Goal: Task Accomplishment & Management: Complete application form

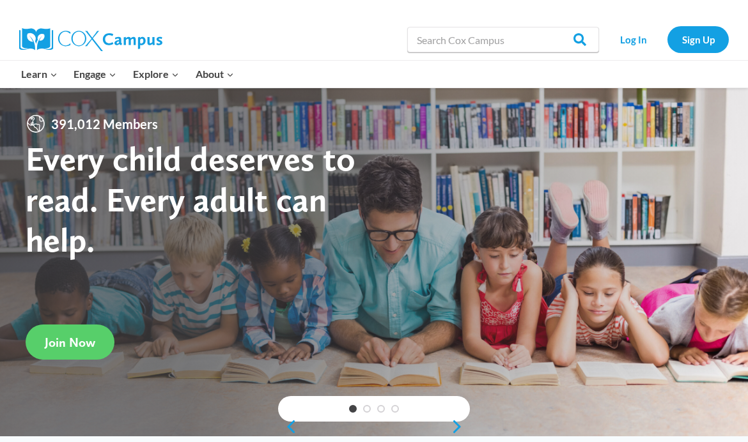
click at [79, 350] on span "Join Now" at bounding box center [70, 342] width 51 height 15
click at [648, 43] on link "Log In" at bounding box center [634, 39] width 56 height 26
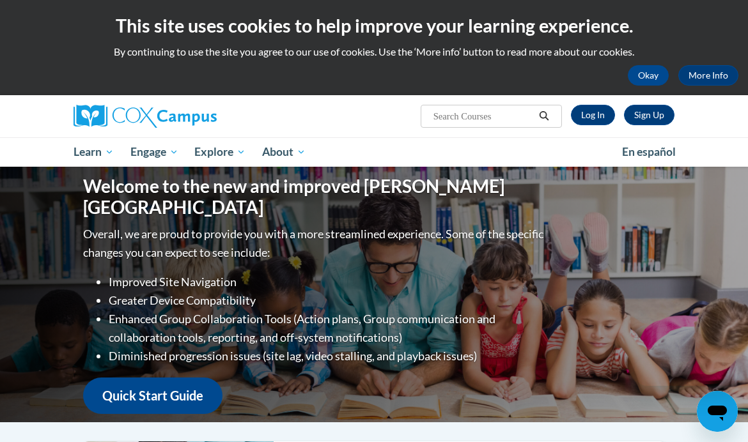
click at [587, 117] on link "Log In" at bounding box center [593, 115] width 44 height 20
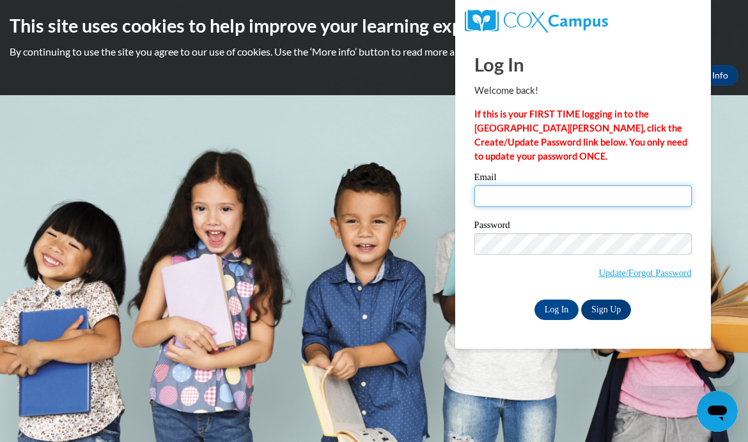
click at [547, 192] on input "Email" at bounding box center [582, 196] width 217 height 22
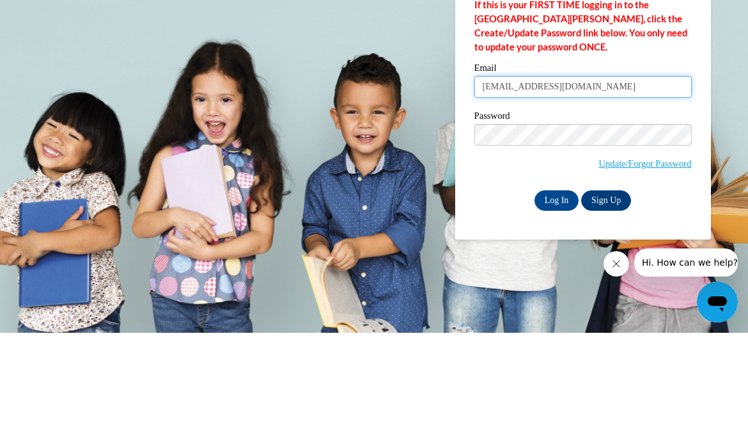
type input "sekarmanjula.n@gmail.com"
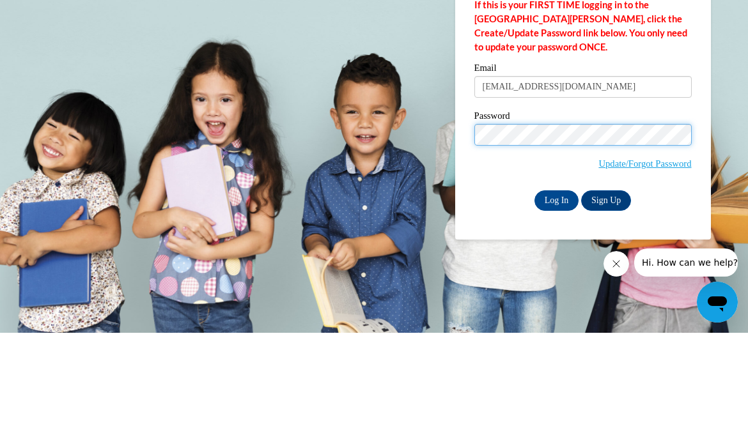
click at [556, 300] on input "Log In" at bounding box center [557, 310] width 45 height 20
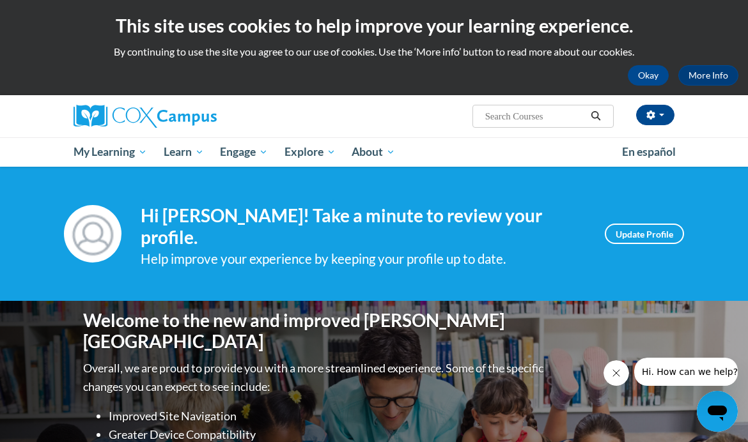
click at [0, 0] on span "Early Care and Learning" at bounding box center [0, 0] width 0 height 0
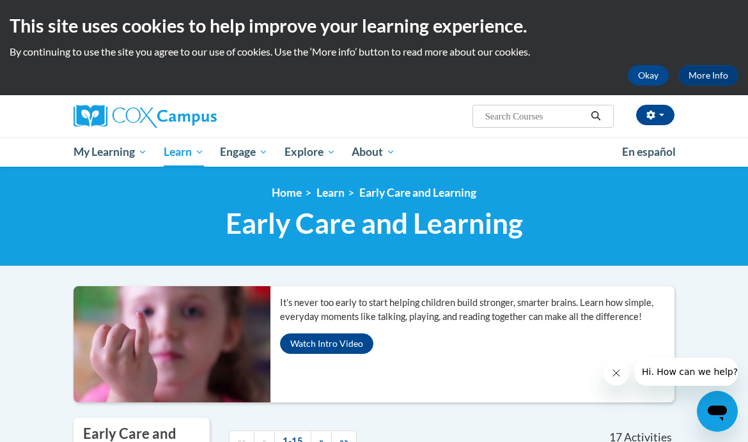
click at [0, 0] on link "Social-Emotional Health" at bounding box center [0, 0] width 0 height 0
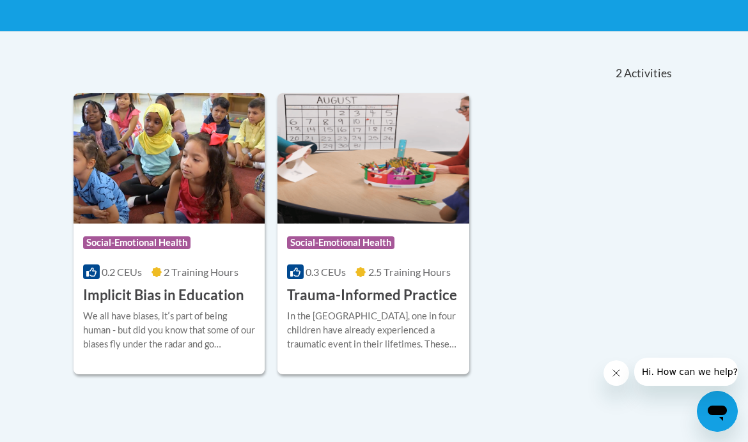
scroll to position [235, 0]
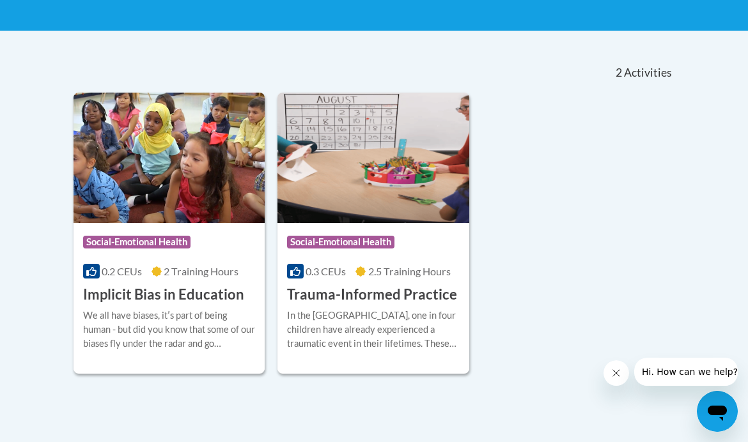
click at [423, 305] on div "More Info Open In [GEOGRAPHIC_DATA], one in four children have already experien…" at bounding box center [373, 337] width 191 height 65
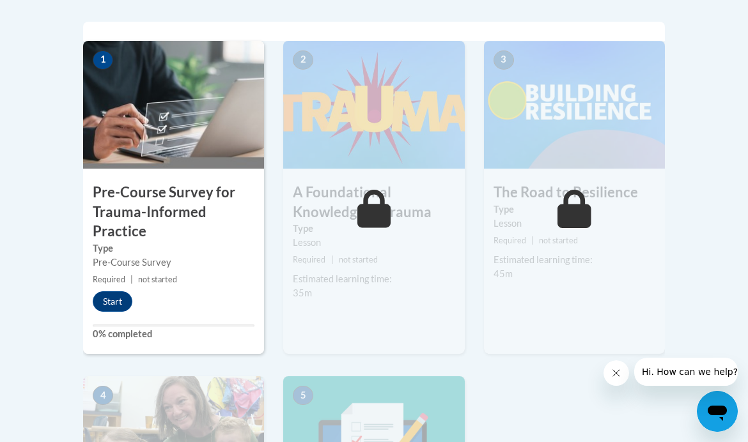
scroll to position [415, 0]
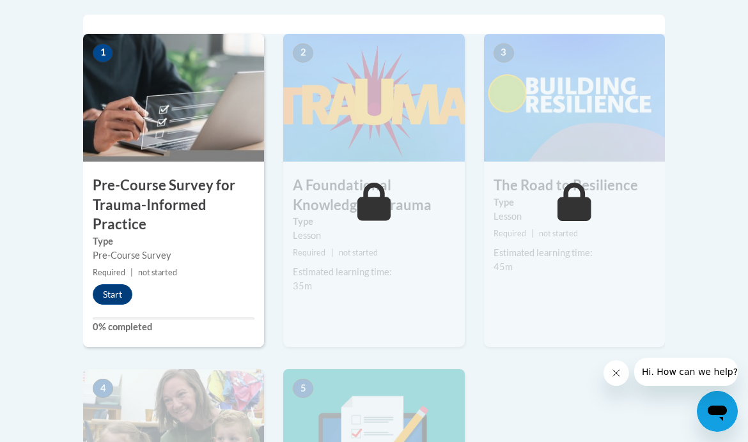
click at [115, 310] on div "1 Pre-Course Survey for Trauma-Informed Practice Type Pre-Course Survey Require…" at bounding box center [173, 191] width 181 height 314
click at [121, 295] on button "Start" at bounding box center [113, 295] width 40 height 20
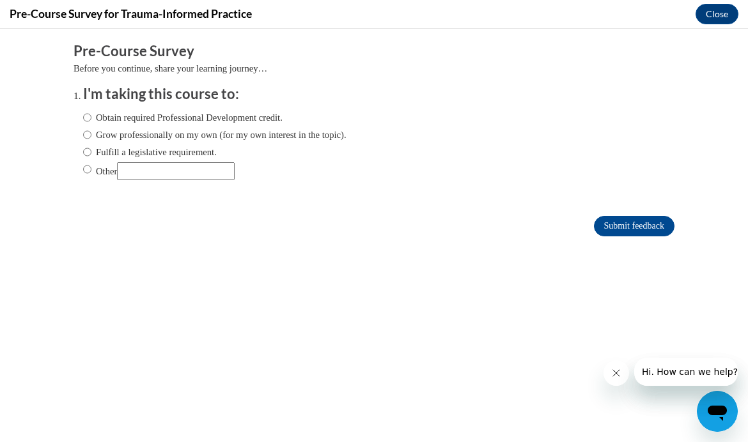
scroll to position [0, 0]
click at [86, 123] on input "Obtain required Professional Development credit." at bounding box center [87, 118] width 8 height 14
radio input "true"
click at [625, 230] on input "Submit feedback" at bounding box center [634, 226] width 81 height 20
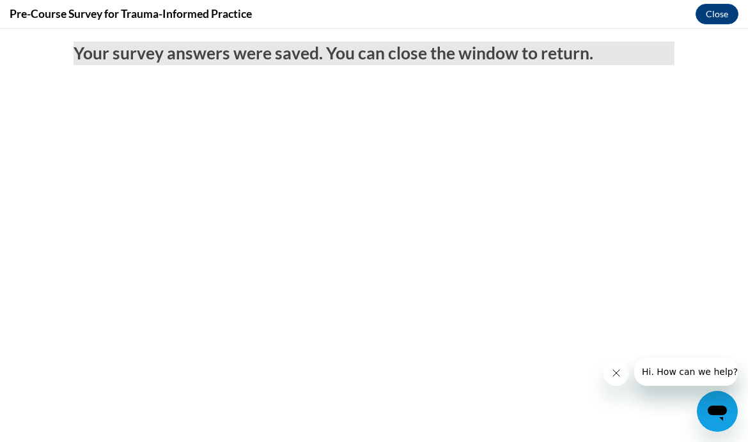
click at [715, 19] on button "Close" at bounding box center [717, 14] width 43 height 20
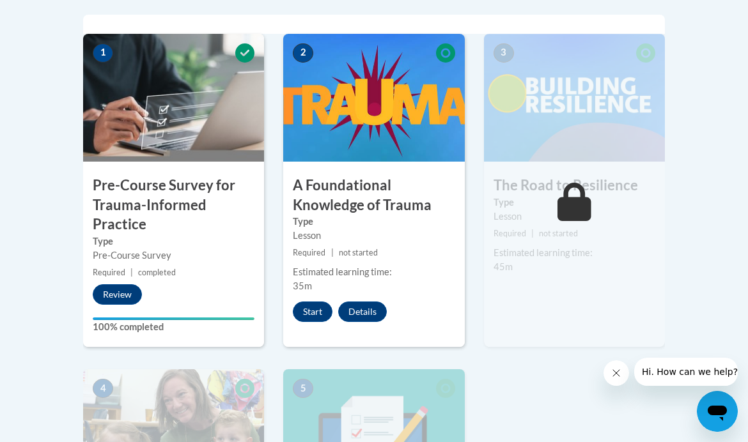
click at [311, 315] on button "Start" at bounding box center [313, 312] width 40 height 20
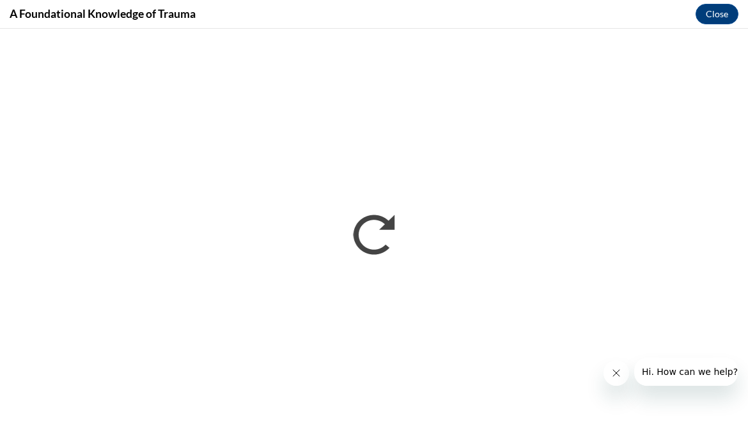
click at [618, 370] on icon "Close message from company" at bounding box center [616, 373] width 10 height 10
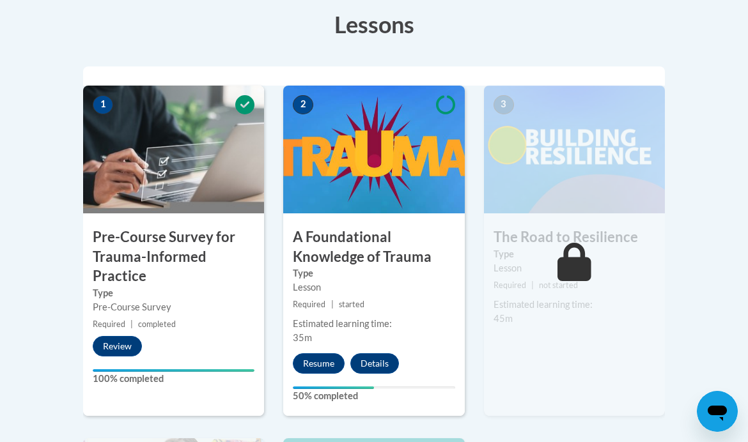
scroll to position [364, 0]
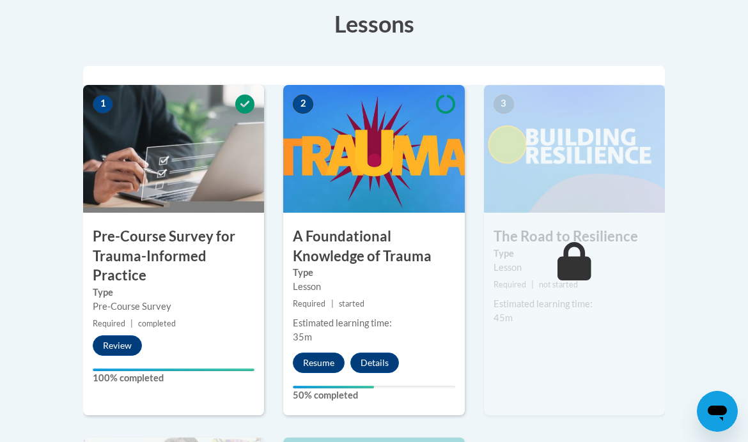
click at [317, 367] on button "Resume" at bounding box center [319, 363] width 52 height 20
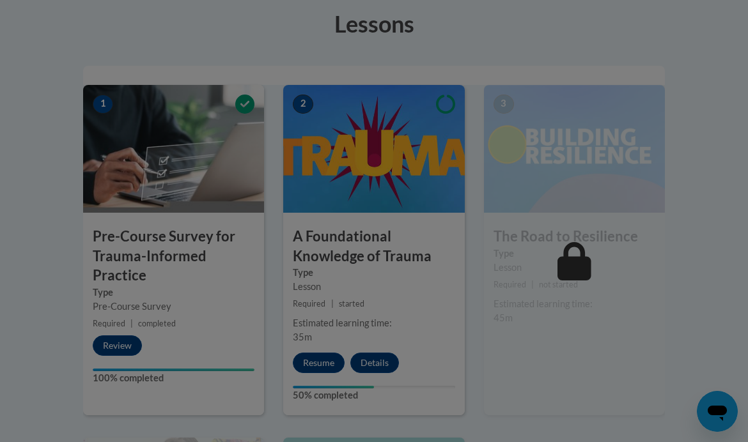
scroll to position [0, 0]
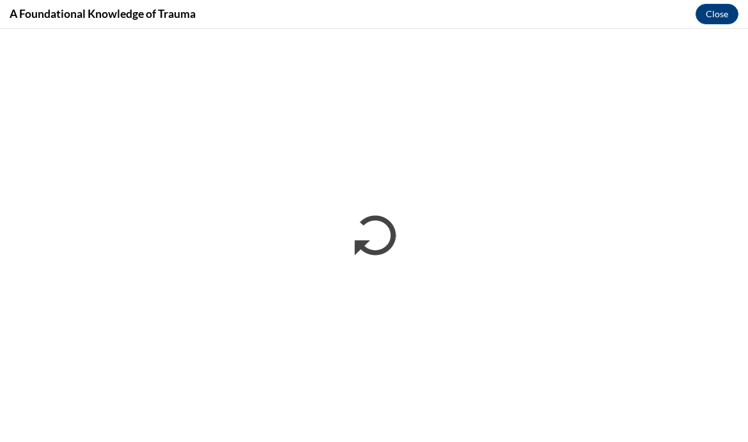
click at [723, 17] on button "Close" at bounding box center [717, 14] width 43 height 20
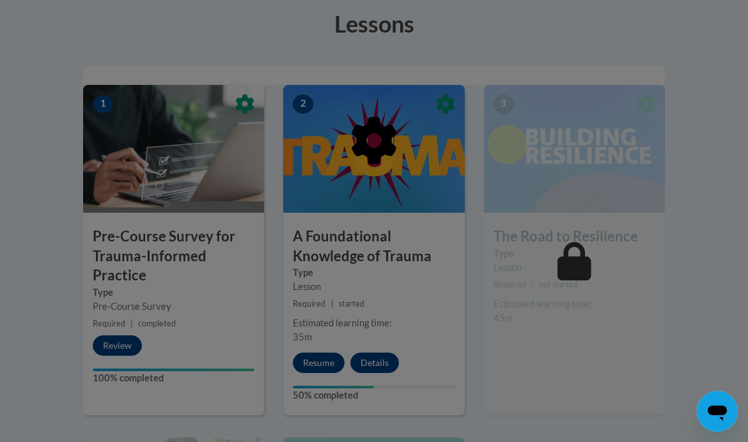
click at [329, 361] on div at bounding box center [374, 221] width 748 height 442
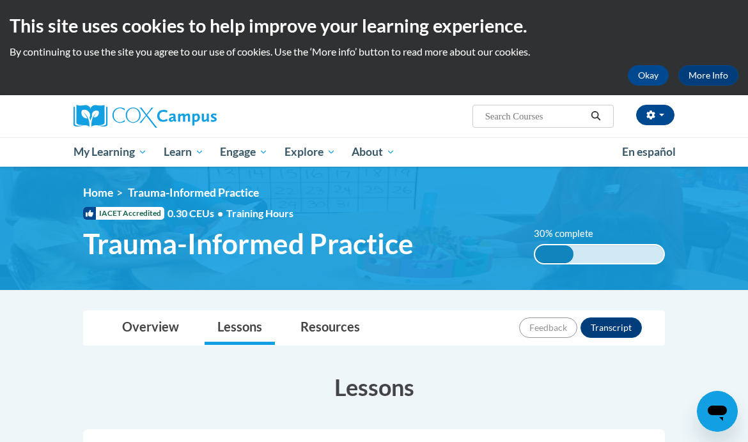
click at [0, 0] on link "Early Care and Learning" at bounding box center [0, 0] width 0 height 0
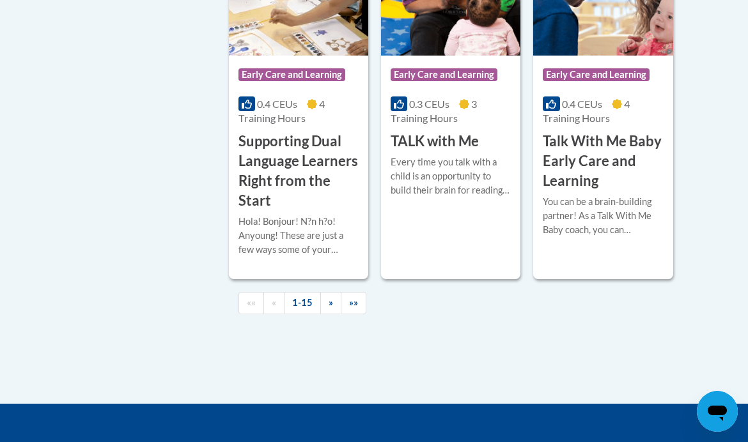
scroll to position [2120, 0]
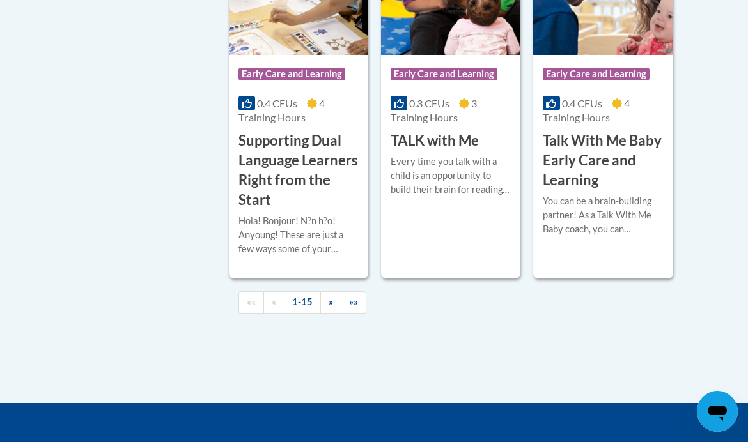
click at [357, 297] on span "»»" at bounding box center [353, 302] width 9 height 11
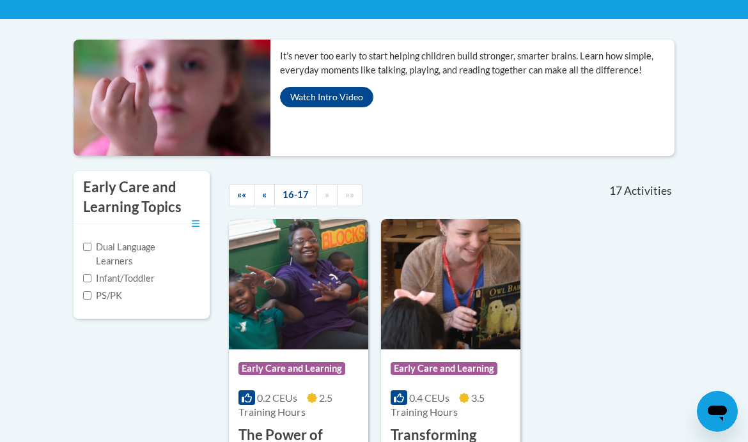
scroll to position [182, 0]
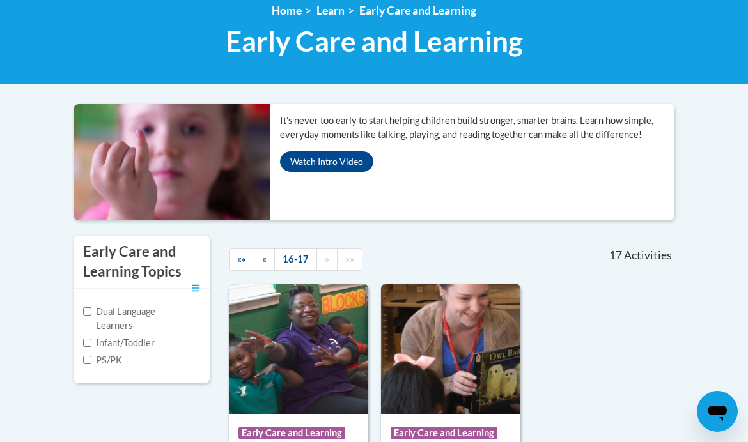
click at [88, 345] on input "Infant/Toddler" at bounding box center [87, 343] width 8 height 8
checkbox input "true"
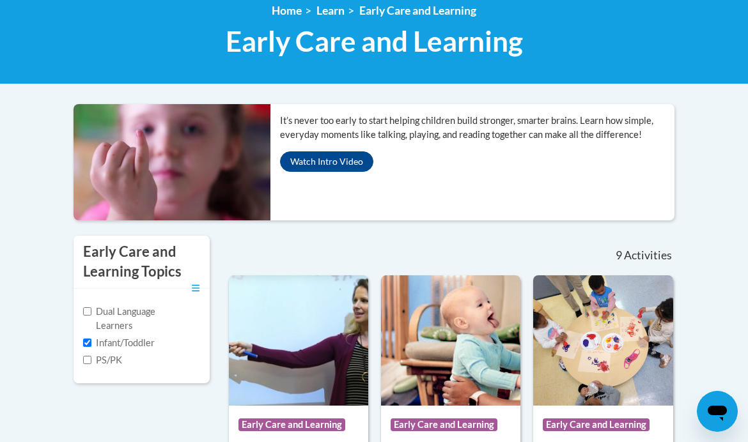
click at [86, 357] on input "PS/PK" at bounding box center [87, 360] width 8 height 8
checkbox input "true"
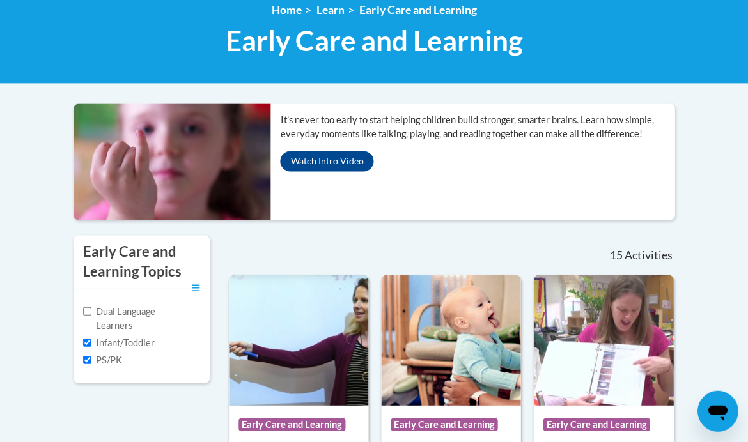
click at [87, 329] on label "Dual Language Learners" at bounding box center [132, 319] width 99 height 28
click at [87, 316] on input "Dual Language Learners" at bounding box center [87, 312] width 8 height 8
checkbox input "true"
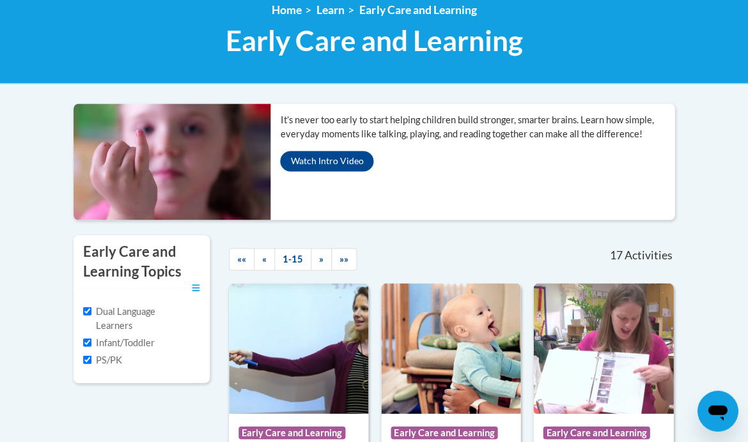
click at [89, 336] on label "Infant/Toddler" at bounding box center [119, 343] width 72 height 14
click at [89, 339] on input "Infant/Toddler" at bounding box center [87, 343] width 8 height 8
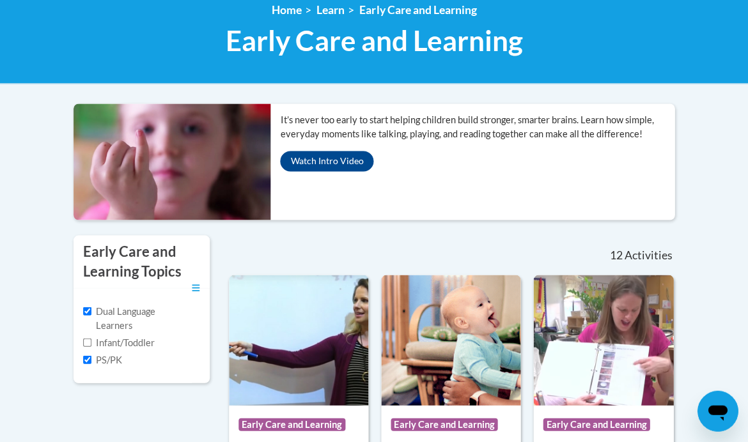
click at [88, 339] on input "Infant/Toddler" at bounding box center [87, 343] width 8 height 8
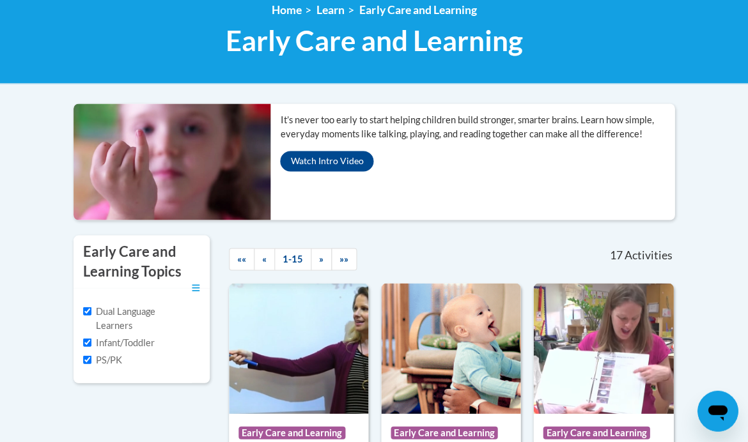
click at [95, 337] on label "Infant/Toddler" at bounding box center [119, 343] width 72 height 14
click at [91, 339] on input "Infant/Toddler" at bounding box center [87, 343] width 8 height 8
checkbox input "false"
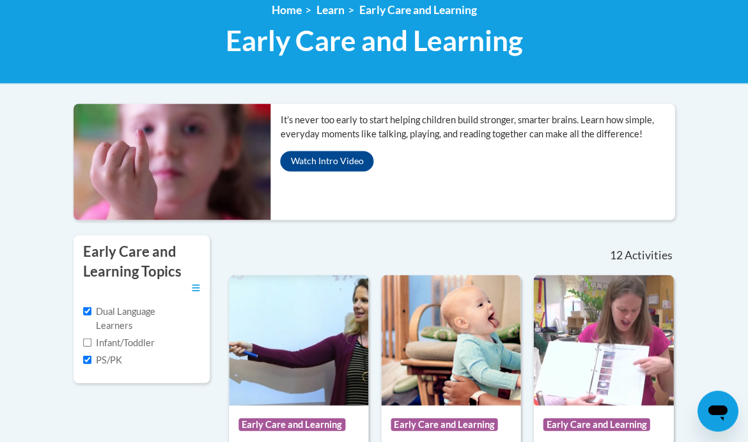
click at [91, 310] on input "Dual Language Learners" at bounding box center [87, 312] width 8 height 8
checkbox input "false"
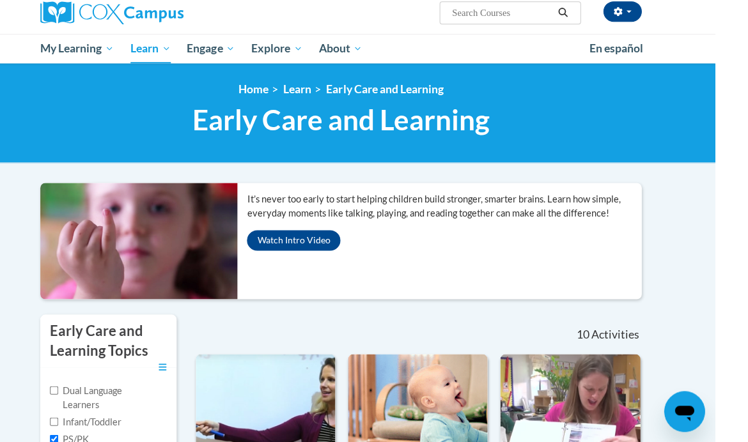
scroll to position [0, 0]
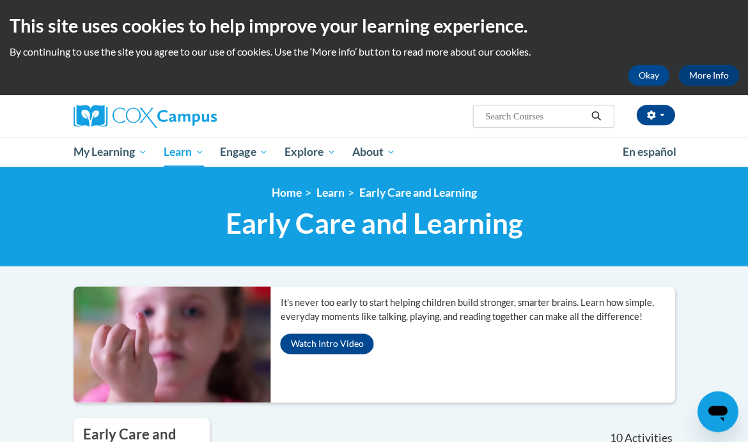
click at [639, 78] on button "Okay" at bounding box center [648, 75] width 41 height 20
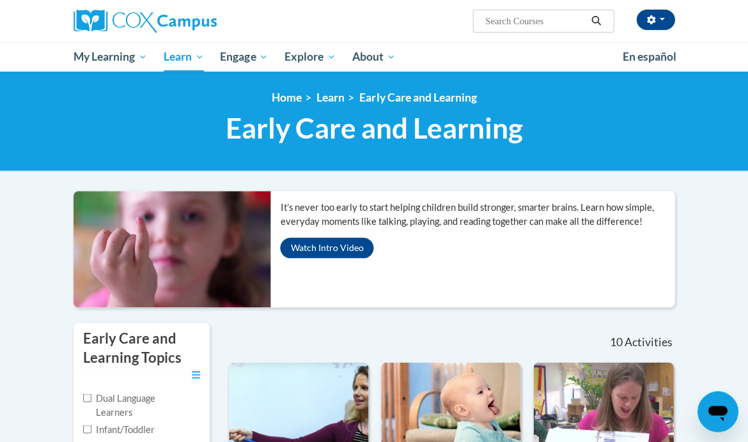
click at [0, 0] on span "My Course Progress" at bounding box center [0, 0] width 0 height 0
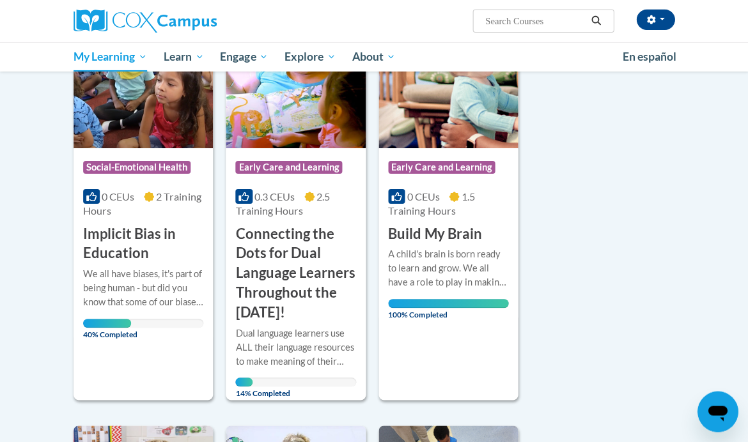
scroll to position [636, 0]
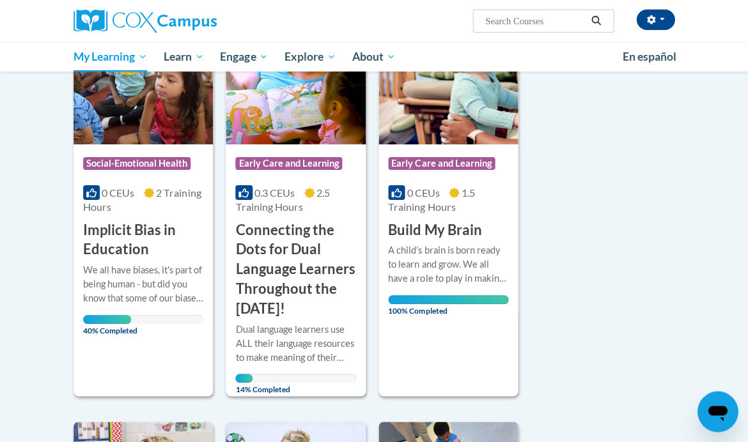
click at [130, 221] on h3 "Implicit Bias in Education" at bounding box center [143, 241] width 120 height 40
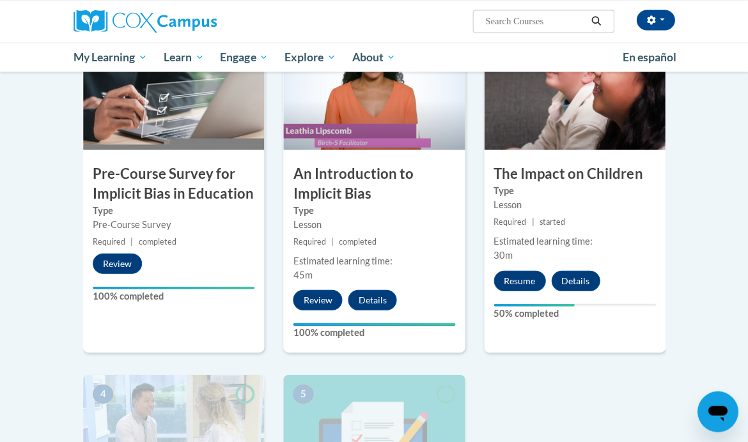
scroll to position [306, 0]
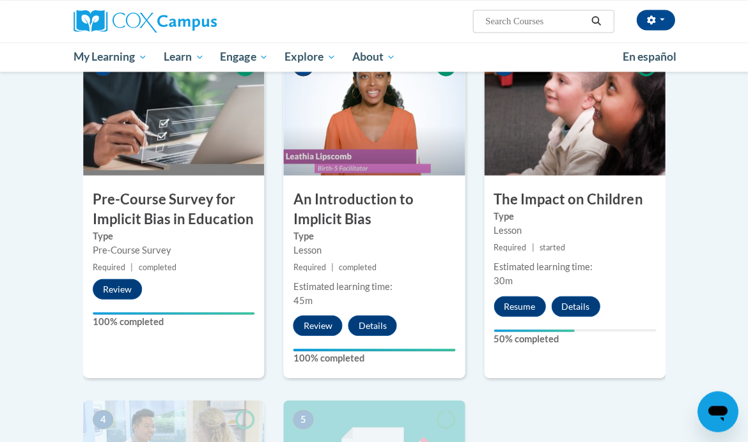
click at [522, 313] on button "Resume" at bounding box center [520, 306] width 52 height 20
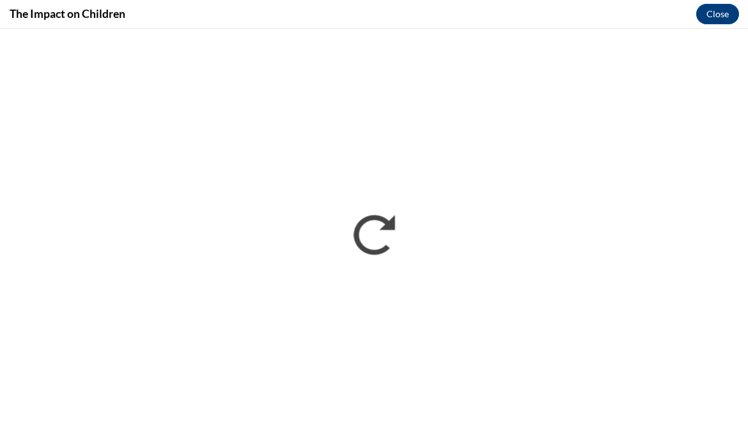
scroll to position [0, 0]
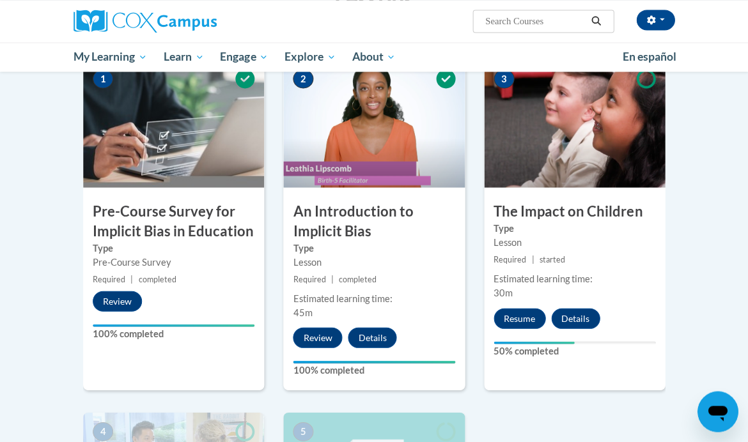
scroll to position [301, 0]
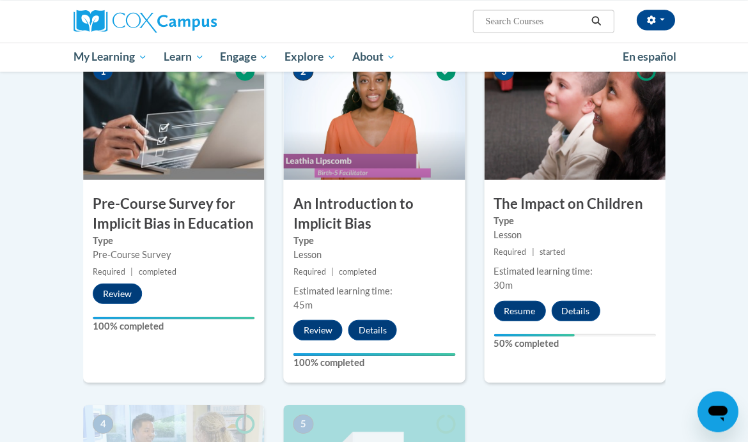
click at [528, 315] on button "Resume" at bounding box center [520, 311] width 52 height 20
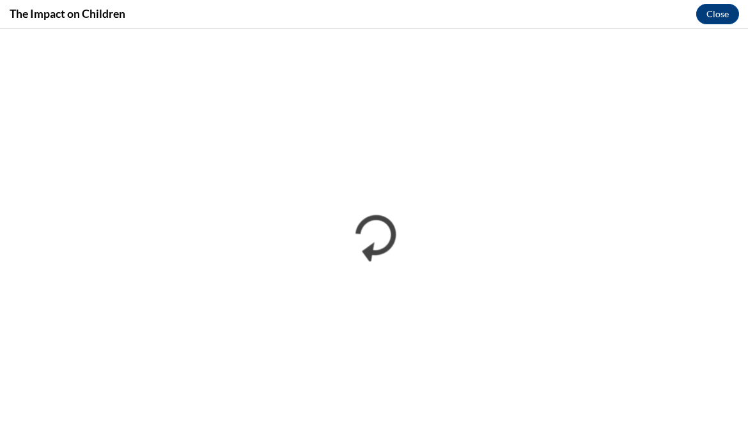
scroll to position [0, 0]
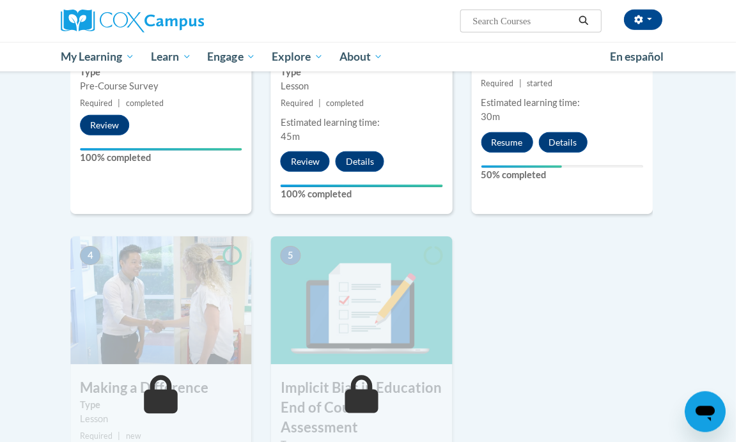
scroll to position [349, 0]
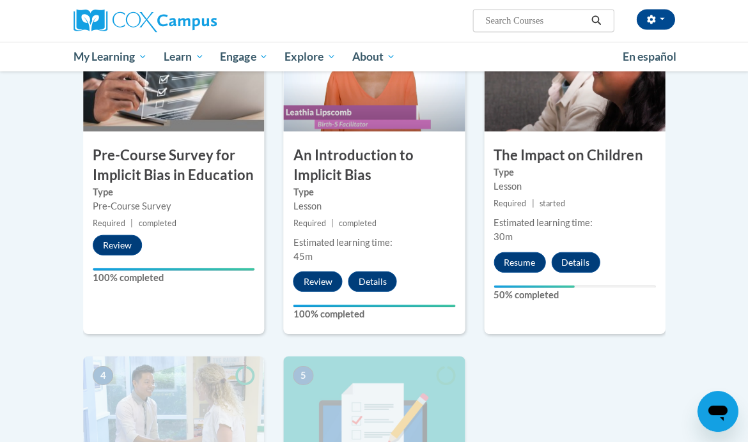
click at [521, 259] on button "Resume" at bounding box center [520, 263] width 52 height 20
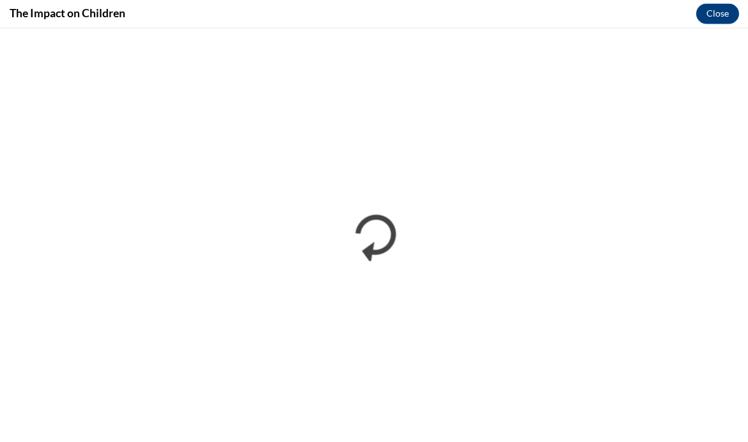
scroll to position [350, 0]
click at [714, 22] on button "Close" at bounding box center [717, 14] width 43 height 20
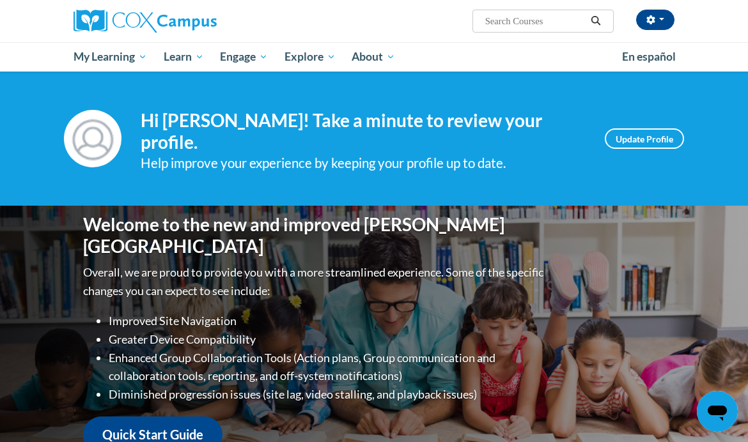
click at [0, 0] on span "Certificates" at bounding box center [0, 0] width 0 height 0
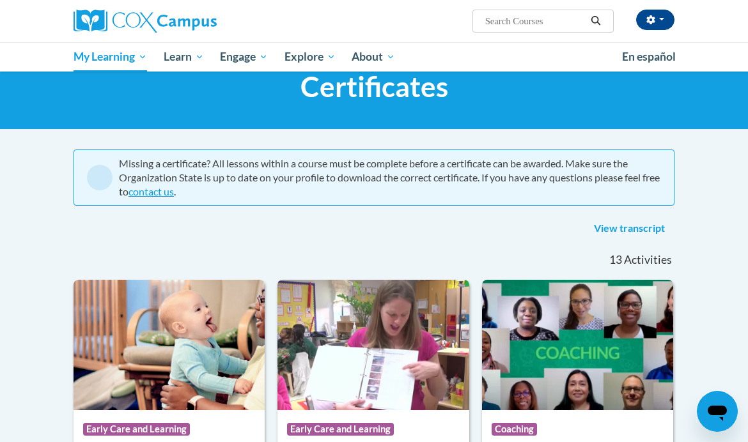
scroll to position [27, 0]
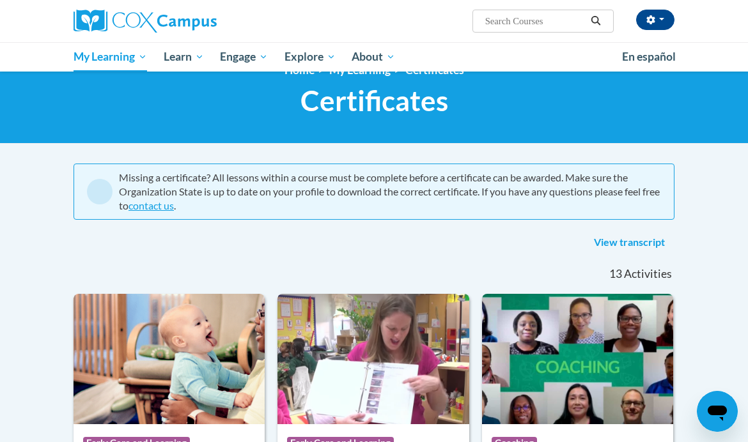
click at [633, 243] on link "View transcript" at bounding box center [629, 243] width 90 height 20
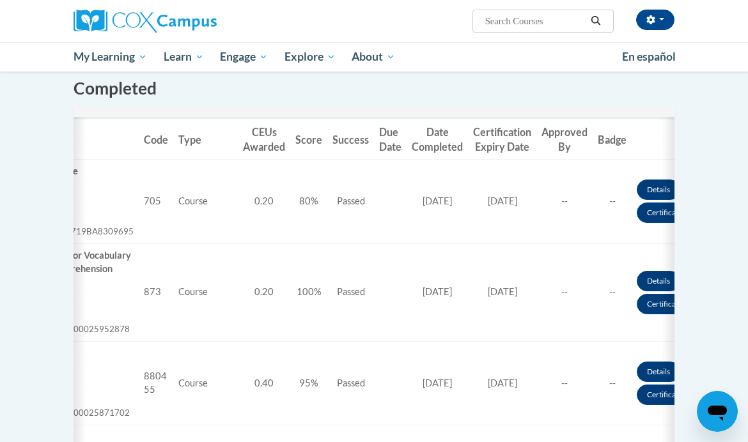
click at [653, 215] on link "Certificate" at bounding box center [665, 213] width 56 height 20
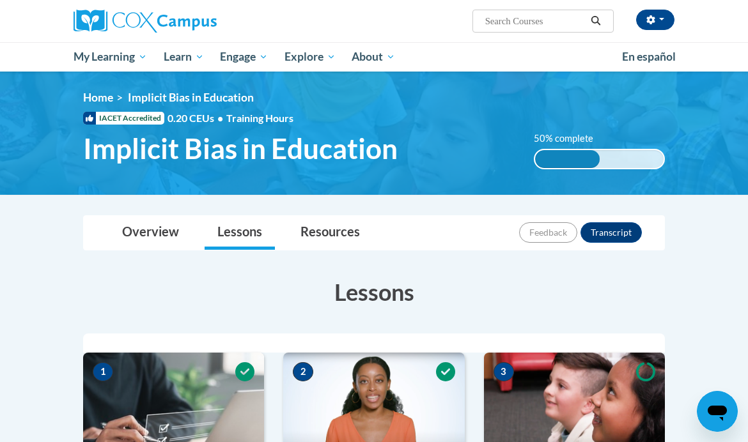
click at [629, 237] on button "Transcript" at bounding box center [611, 233] width 61 height 20
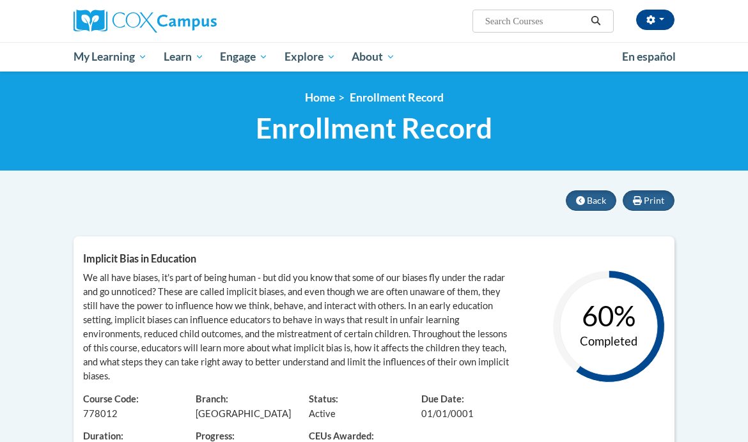
click at [0, 0] on span "Certificates" at bounding box center [0, 0] width 0 height 0
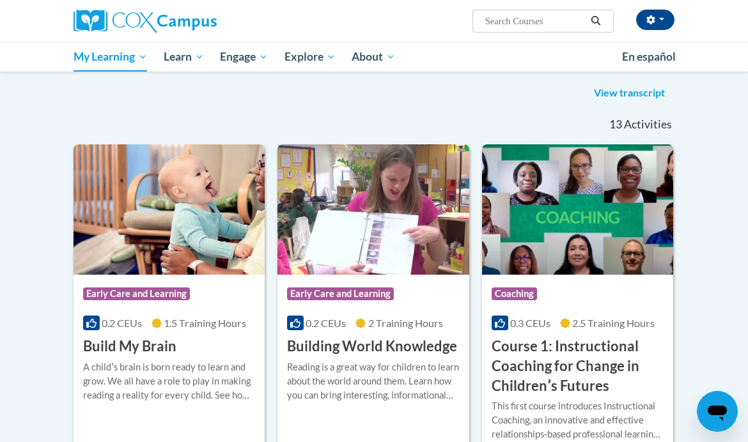
scroll to position [173, 0]
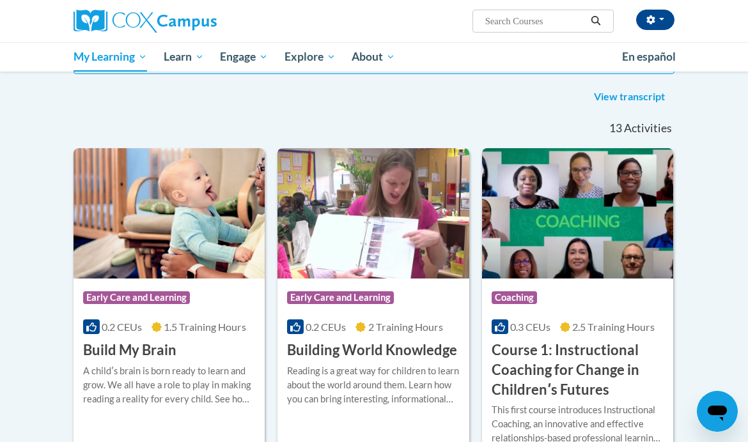
click at [633, 96] on link "View transcript" at bounding box center [629, 97] width 90 height 20
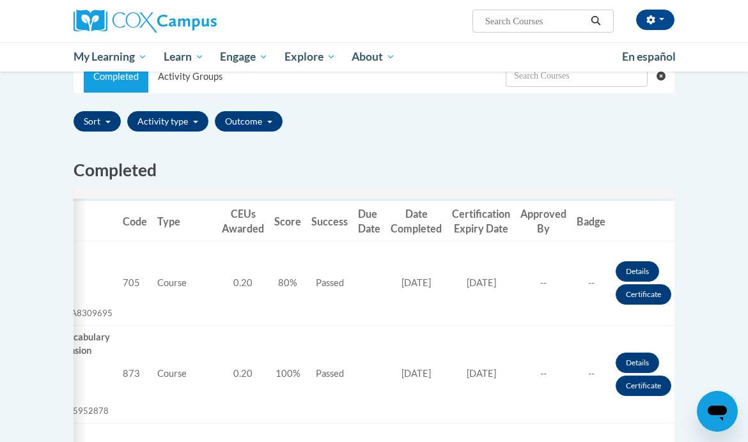
scroll to position [0, 133]
click at [647, 300] on link "Certificate" at bounding box center [644, 295] width 56 height 20
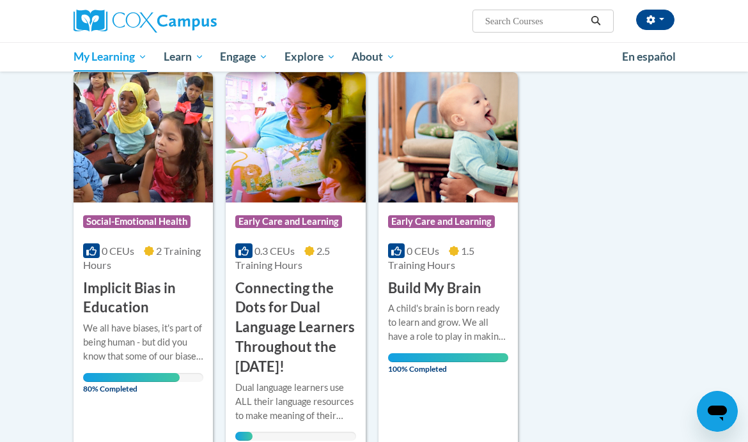
scroll to position [579, 0]
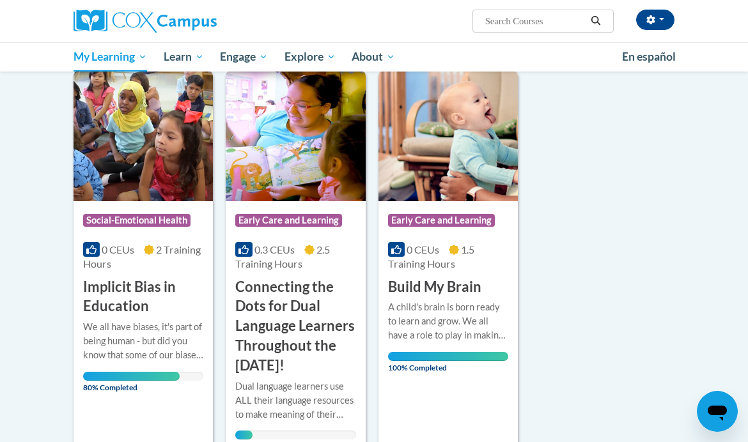
click at [146, 353] on div "We all have biases, it's part of being human - but did you know that some of ou…" at bounding box center [143, 341] width 120 height 42
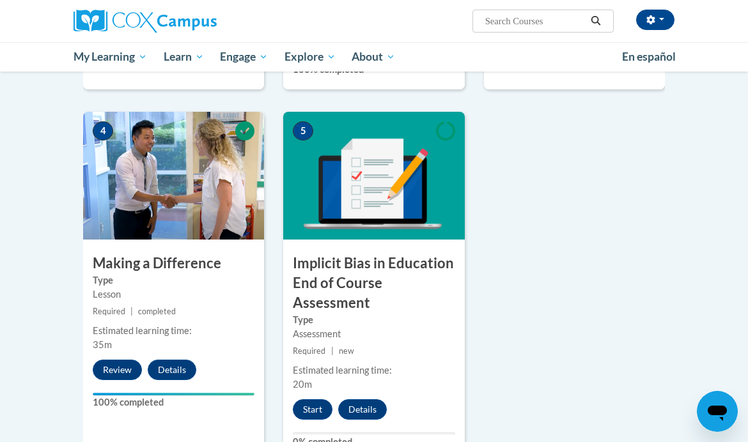
click at [318, 408] on button "Start" at bounding box center [313, 410] width 40 height 20
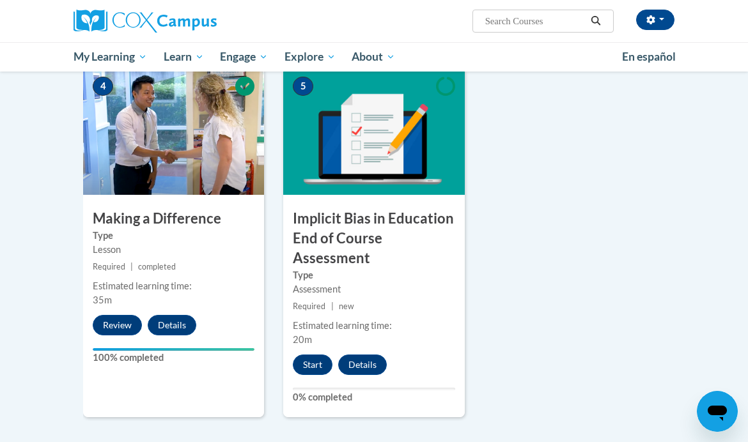
scroll to position [639, 0]
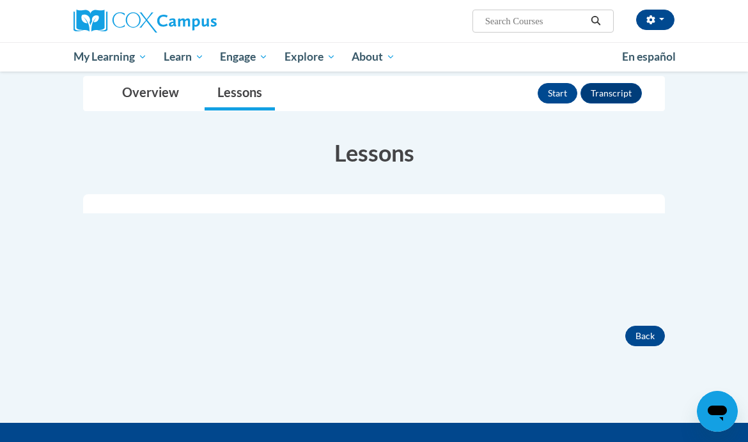
scroll to position [155, 0]
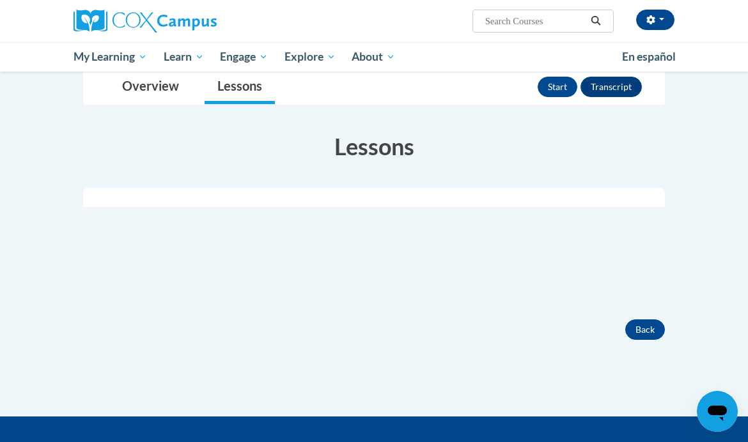
click at [557, 90] on button "Start" at bounding box center [558, 87] width 40 height 20
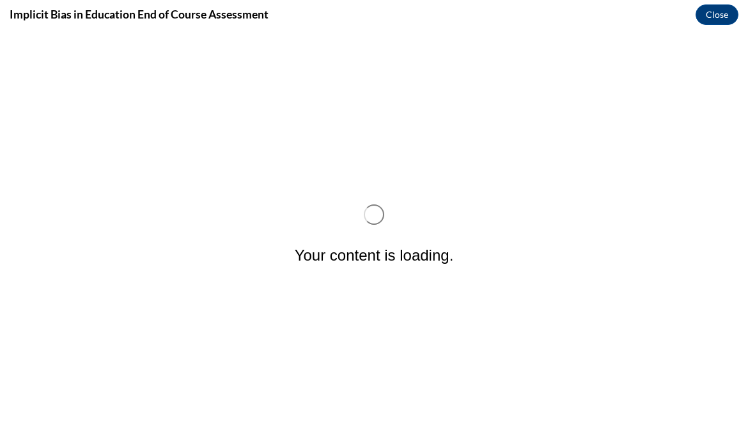
scroll to position [0, 0]
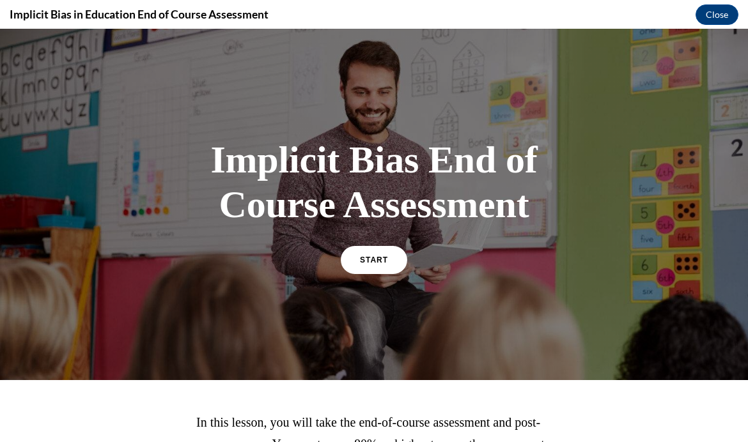
click at [470, 252] on div "Implicit Bias End of Course Assessment START" at bounding box center [374, 205] width 384 height 160
click at [395, 263] on link "START" at bounding box center [374, 260] width 66 height 28
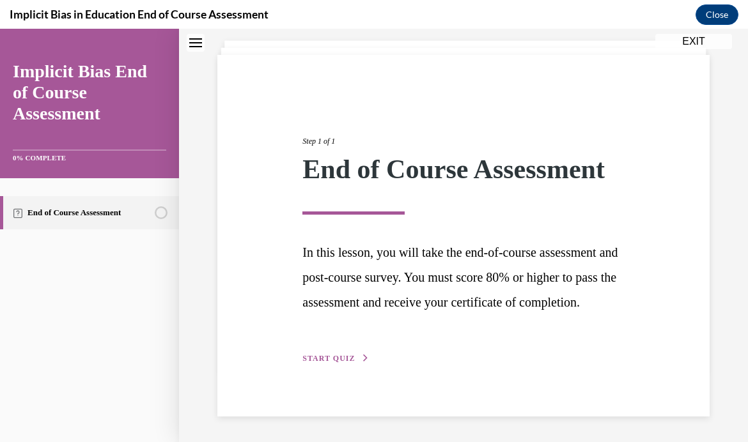
scroll to position [94, 0]
click at [346, 354] on span "START QUIZ" at bounding box center [328, 358] width 52 height 9
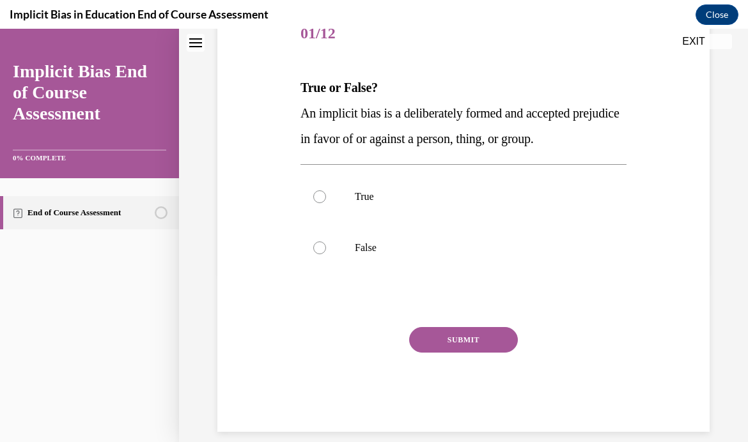
scroll to position [169, 0]
click at [436, 244] on p "False" at bounding box center [475, 248] width 240 height 13
click at [326, 244] on input "False" at bounding box center [319, 248] width 13 height 13
radio input "true"
click at [489, 344] on button "SUBMIT" at bounding box center [463, 340] width 109 height 26
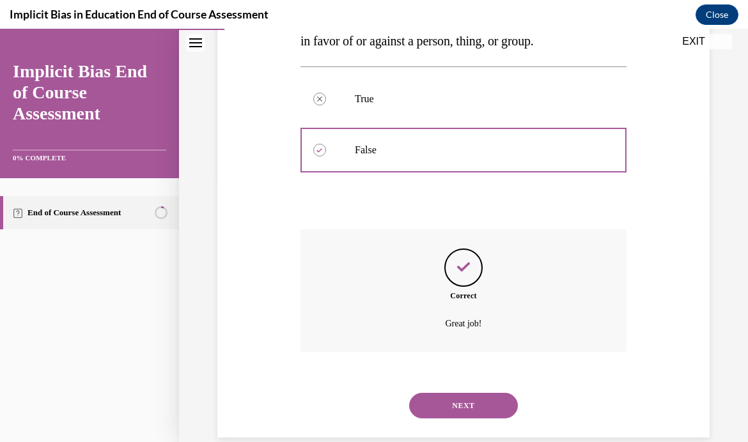
scroll to position [272, 0]
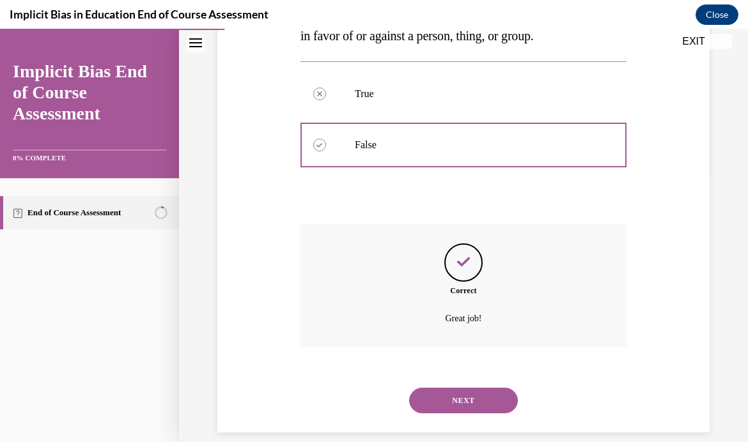
click at [487, 388] on button "NEXT" at bounding box center [463, 401] width 109 height 26
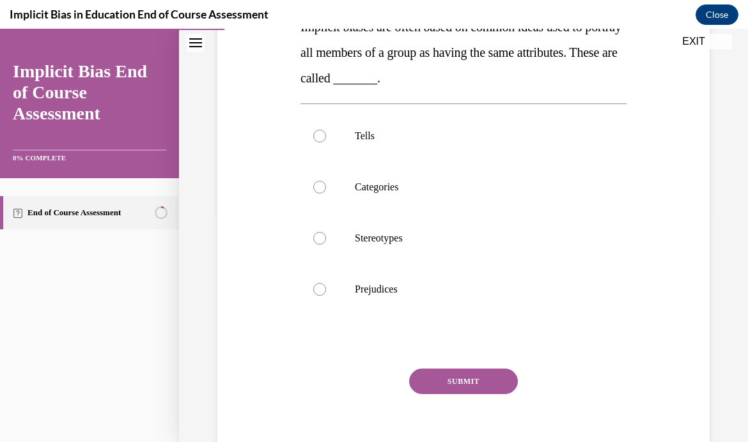
scroll to position [230, 0]
click at [486, 246] on label "Stereotypes" at bounding box center [464, 238] width 326 height 51
click at [326, 245] on input "Stereotypes" at bounding box center [319, 238] width 13 height 13
radio input "true"
click at [494, 376] on button "SUBMIT" at bounding box center [463, 382] width 109 height 26
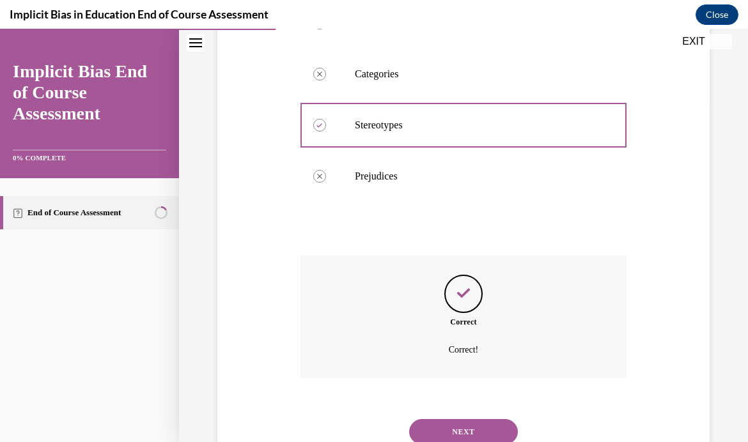
scroll to position [374, 0]
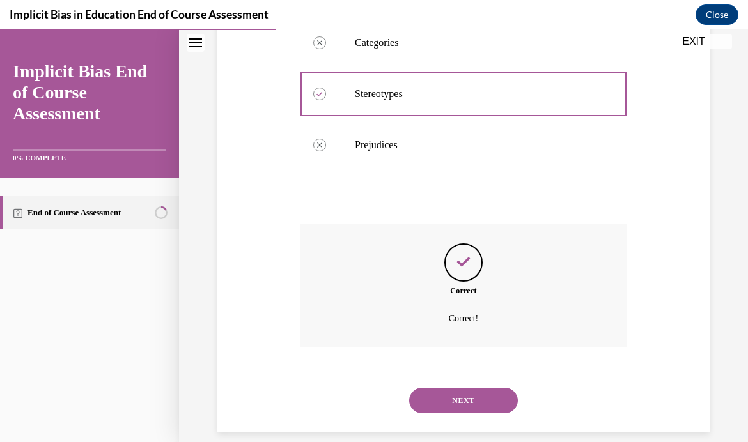
click at [494, 388] on button "NEXT" at bounding box center [463, 401] width 109 height 26
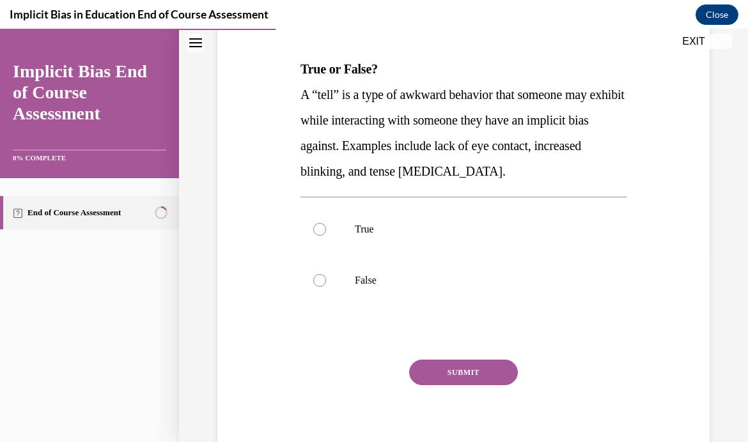
scroll to position [187, 0]
click at [373, 238] on label "True" at bounding box center [464, 229] width 326 height 51
click at [326, 236] on input "True" at bounding box center [319, 229] width 13 height 13
radio input "true"
click at [496, 373] on button "SUBMIT" at bounding box center [463, 373] width 109 height 26
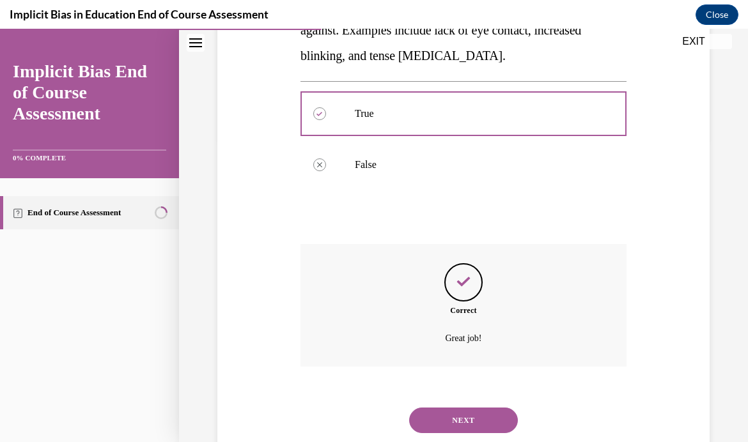
scroll to position [323, 0]
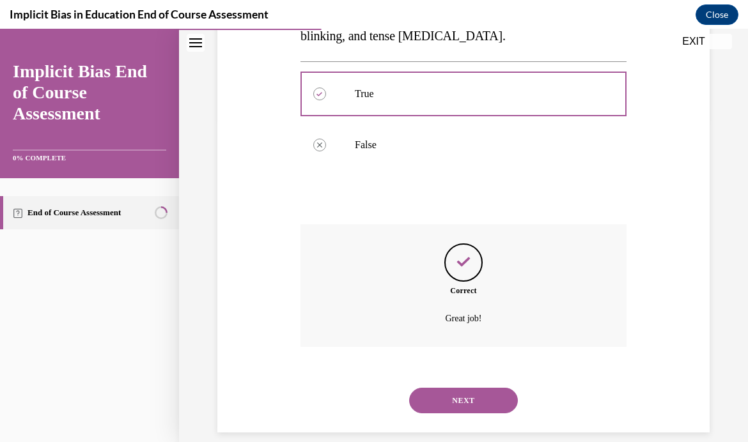
click at [492, 388] on button "NEXT" at bounding box center [463, 401] width 109 height 26
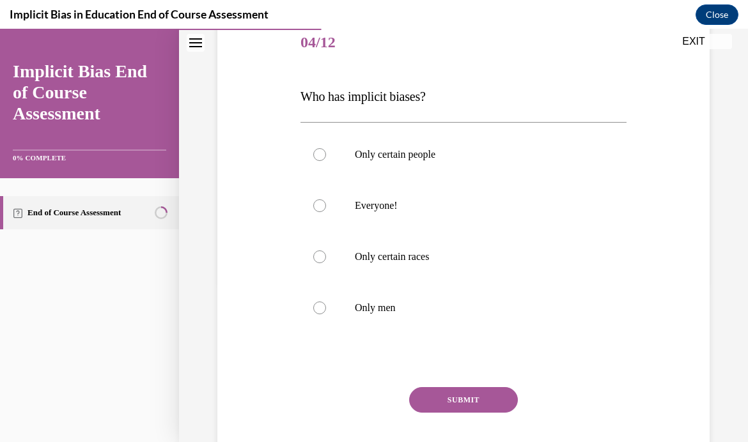
scroll to position [160, 0]
click at [405, 162] on label "Only certain people" at bounding box center [464, 154] width 326 height 51
click at [326, 160] on input "Only certain people" at bounding box center [319, 154] width 13 height 13
radio input "true"
click at [476, 400] on button "SUBMIT" at bounding box center [463, 400] width 109 height 26
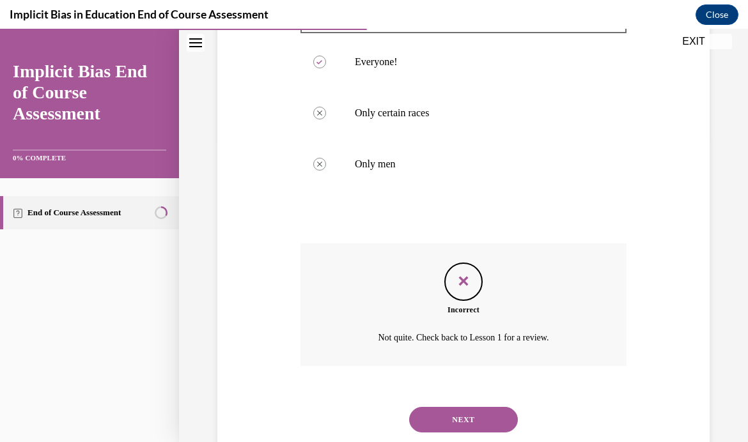
scroll to position [323, 0]
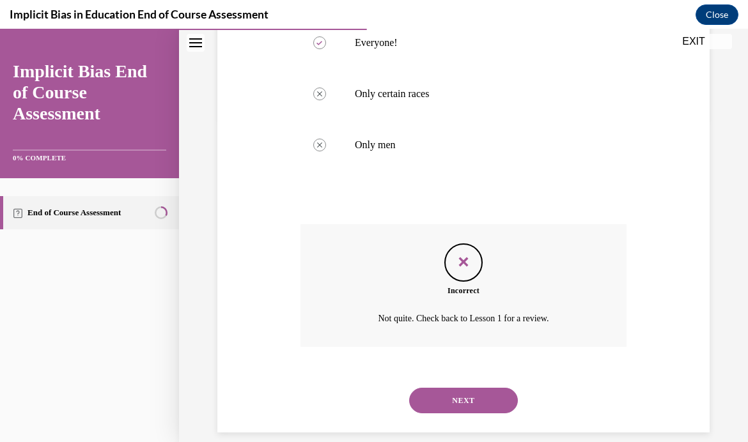
click at [502, 388] on button "NEXT" at bounding box center [463, 401] width 109 height 26
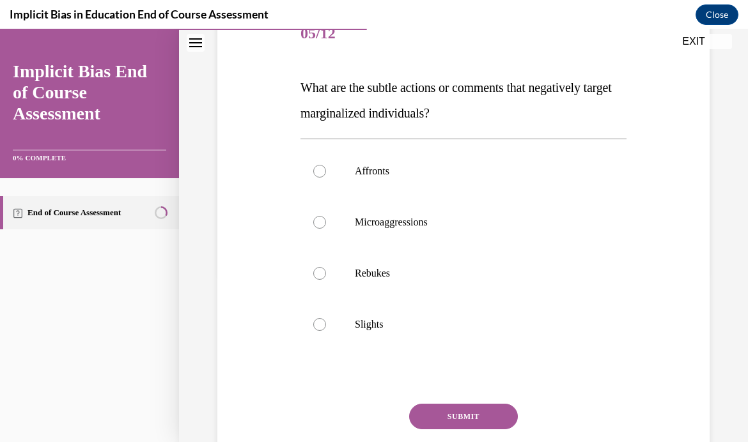
scroll to position [169, 0]
click at [334, 230] on label "Microaggressions" at bounding box center [464, 222] width 326 height 51
click at [326, 229] on input "Microaggressions" at bounding box center [319, 222] width 13 height 13
radio input "true"
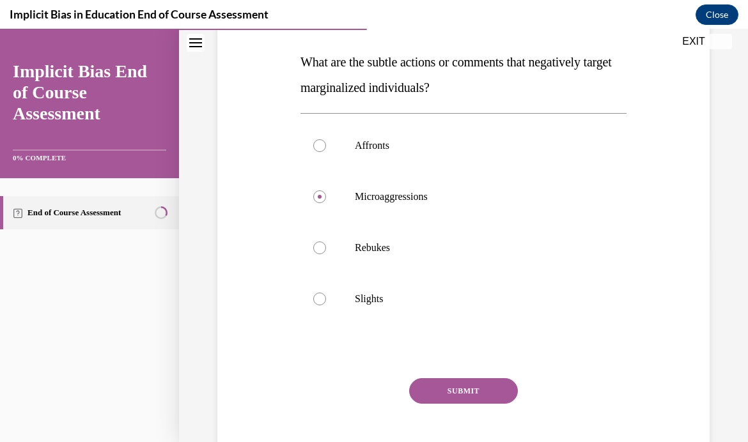
scroll to position [199, 0]
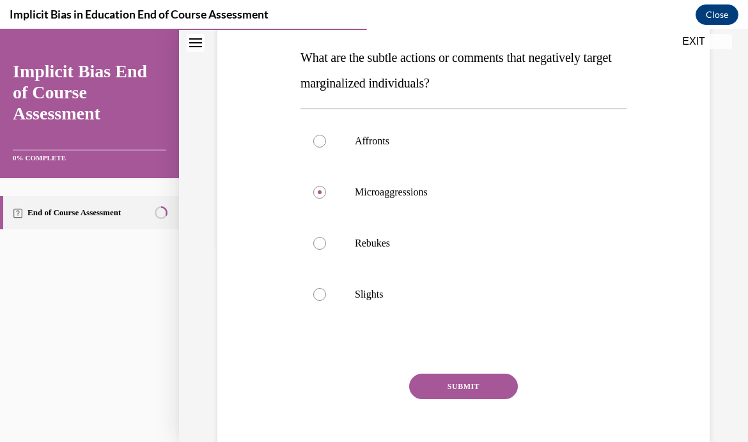
click at [467, 398] on button "SUBMIT" at bounding box center [463, 387] width 109 height 26
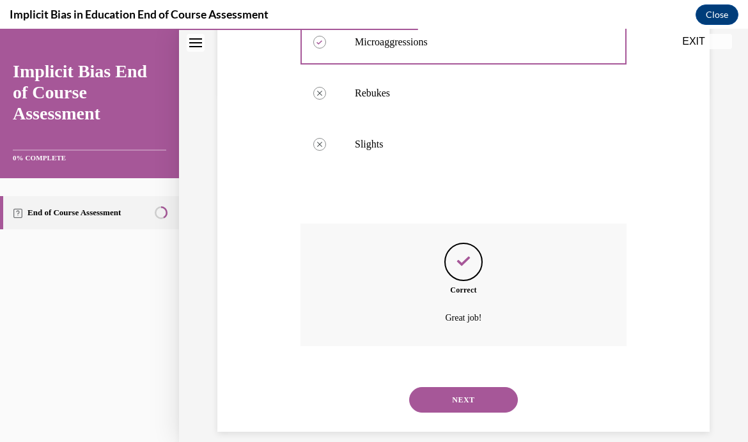
scroll to position [348, 0]
click at [484, 388] on button "NEXT" at bounding box center [463, 401] width 109 height 26
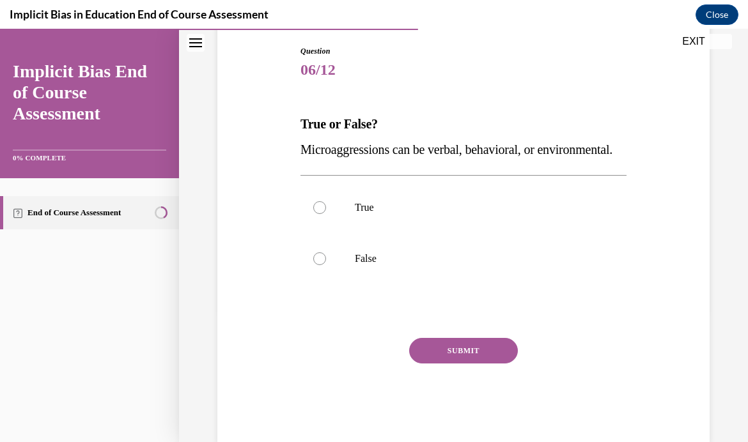
scroll to position [132, 0]
click at [497, 214] on p "True" at bounding box center [475, 207] width 240 height 13
click at [326, 214] on input "True" at bounding box center [319, 207] width 13 height 13
radio input "true"
click at [462, 364] on button "SUBMIT" at bounding box center [463, 351] width 109 height 26
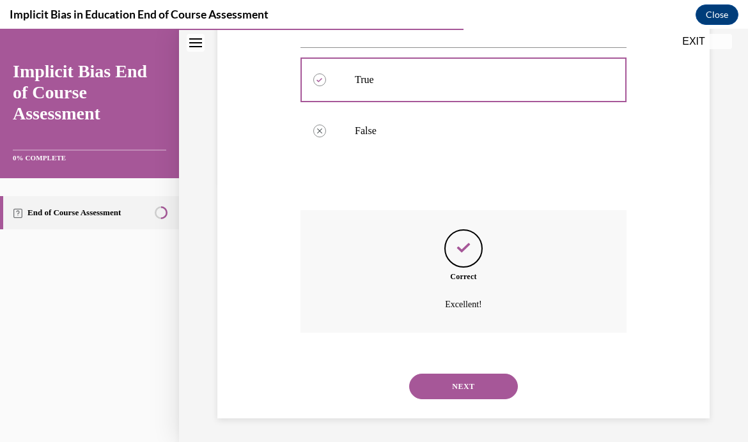
scroll to position [272, 0]
click at [481, 384] on button "NEXT" at bounding box center [463, 385] width 109 height 26
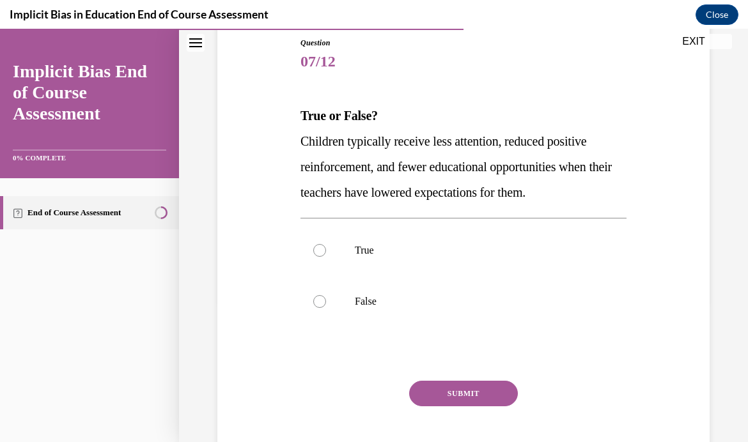
scroll to position [141, 0]
click at [405, 253] on p "True" at bounding box center [475, 250] width 240 height 13
click at [326, 253] on input "True" at bounding box center [319, 250] width 13 height 13
radio input "true"
click at [465, 401] on button "SUBMIT" at bounding box center [463, 394] width 109 height 26
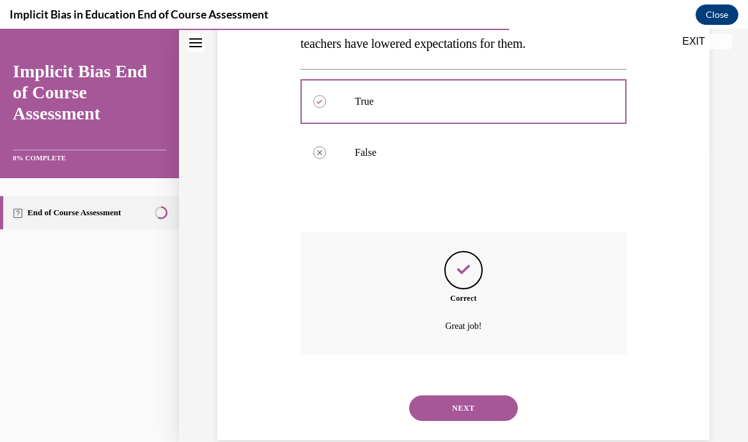
scroll to position [297, 0]
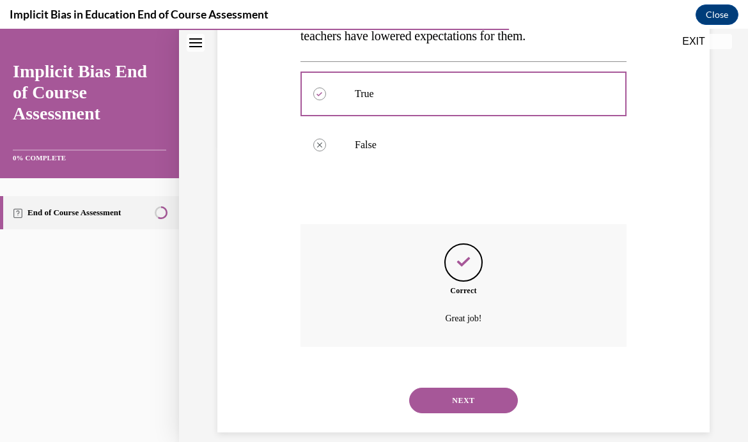
click at [483, 388] on button "NEXT" at bounding box center [463, 401] width 109 height 26
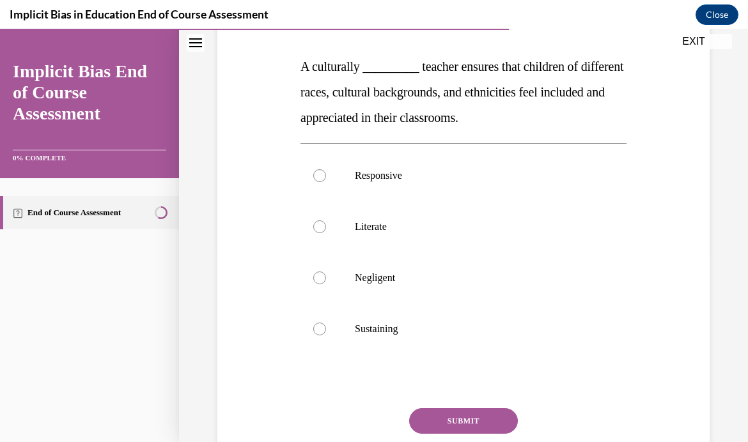
scroll to position [191, 0]
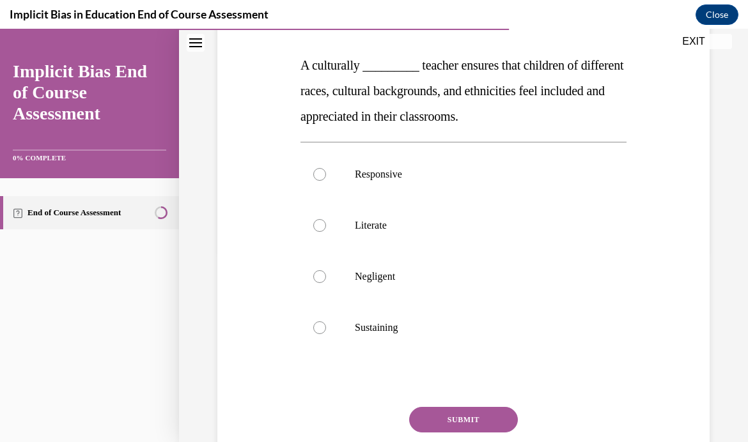
click at [366, 167] on label "Responsive" at bounding box center [464, 174] width 326 height 51
click at [326, 168] on input "Responsive" at bounding box center [319, 174] width 13 height 13
radio input "true"
click at [501, 414] on button "SUBMIT" at bounding box center [463, 420] width 109 height 26
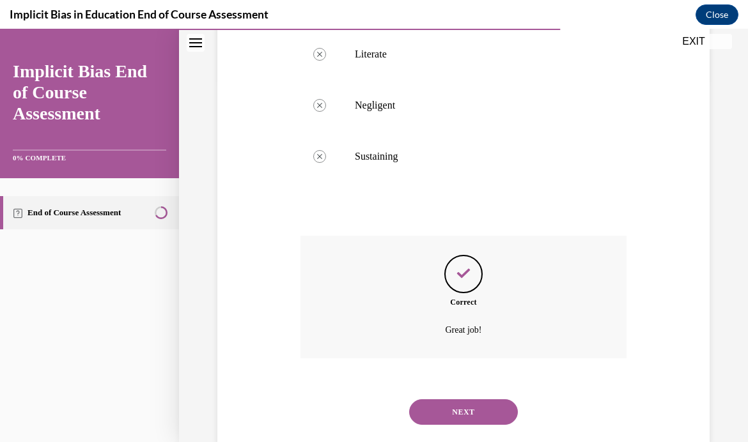
scroll to position [374, 0]
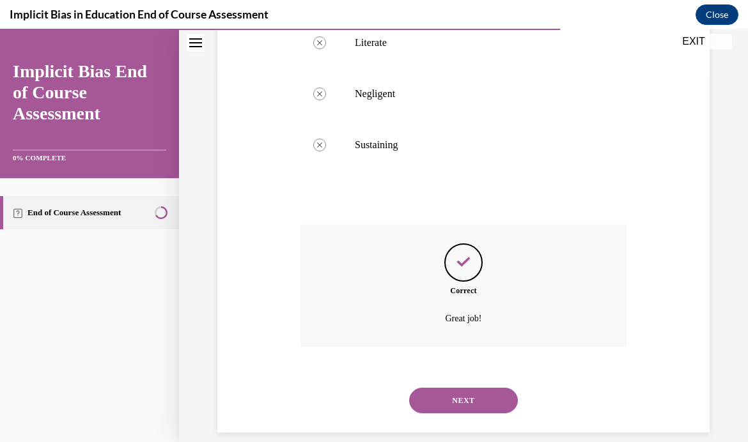
click at [497, 391] on button "NEXT" at bounding box center [463, 401] width 109 height 26
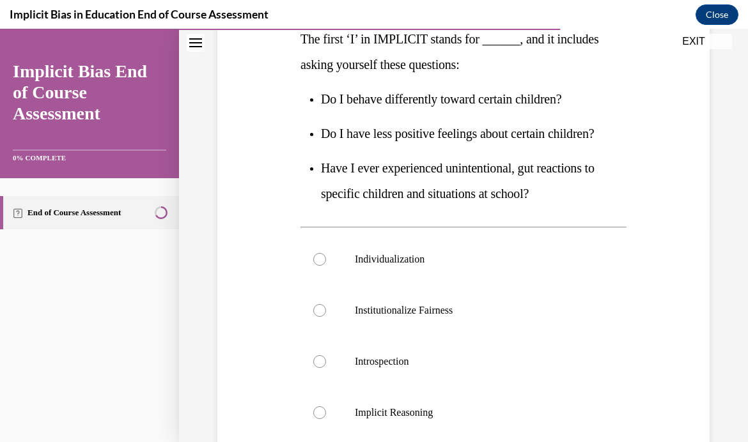
scroll to position [217, 0]
click at [326, 365] on div at bounding box center [319, 362] width 13 height 13
click at [326, 365] on input "Introspection" at bounding box center [319, 362] width 13 height 13
radio input "true"
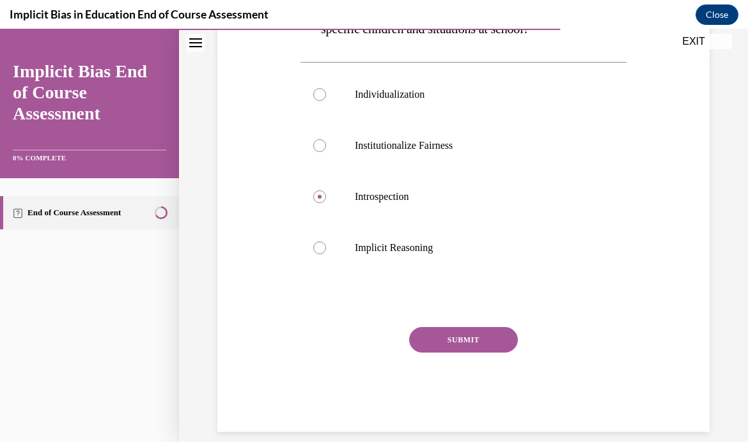
click at [465, 342] on button "SUBMIT" at bounding box center [463, 340] width 109 height 26
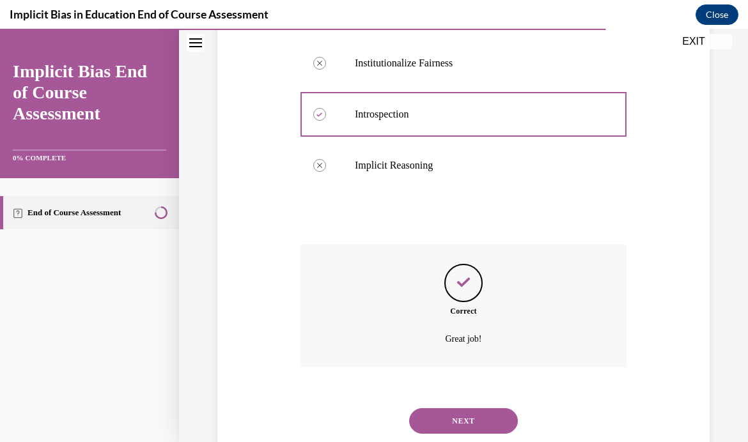
scroll to position [485, 0]
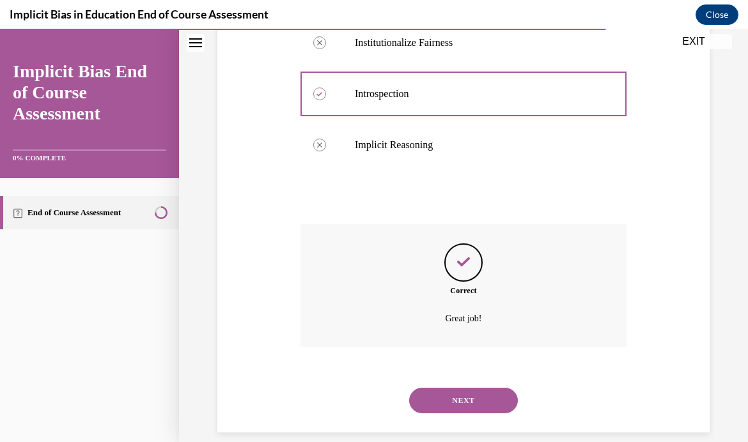
click at [472, 388] on button "NEXT" at bounding box center [463, 401] width 109 height 26
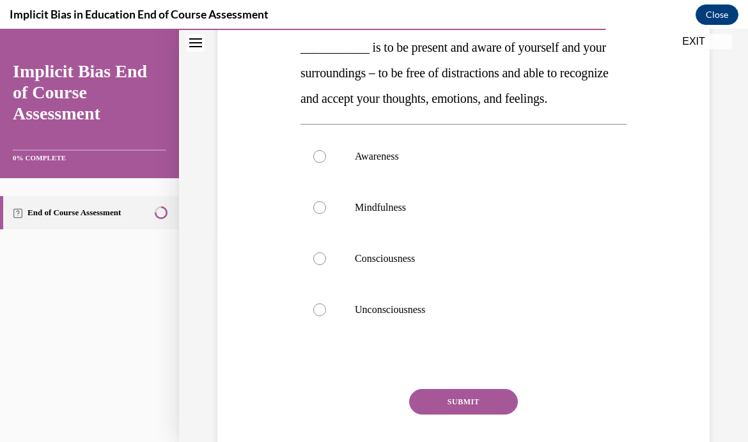
scroll to position [209, 0]
click at [382, 214] on label "Mindfulness" at bounding box center [464, 207] width 326 height 51
click at [326, 214] on input "Mindfulness" at bounding box center [319, 207] width 13 height 13
radio input "true"
click at [480, 405] on button "SUBMIT" at bounding box center [463, 402] width 109 height 26
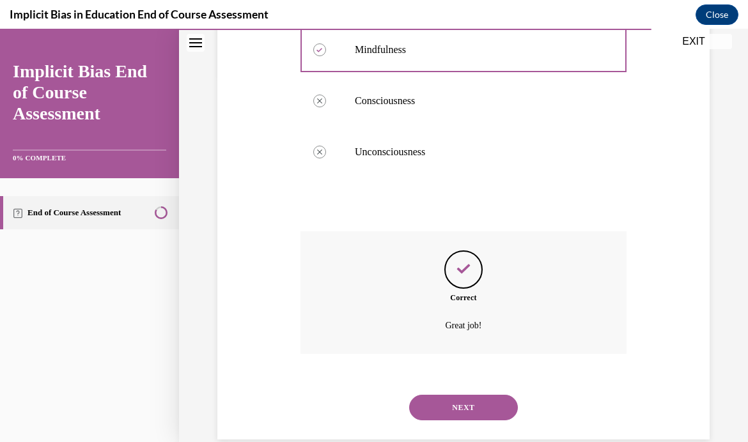
scroll to position [374, 0]
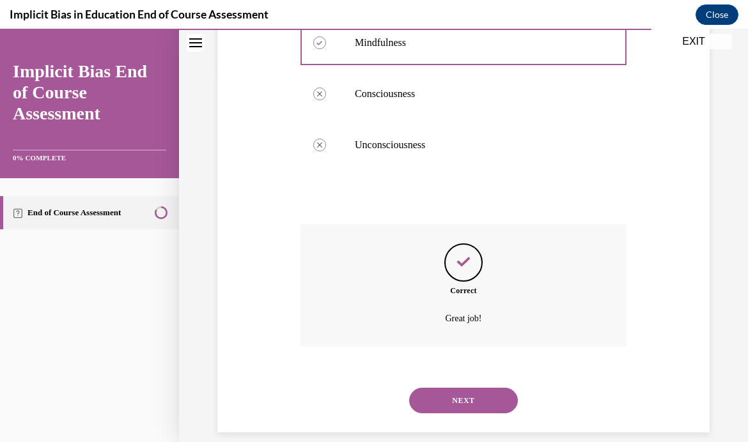
click at [462, 388] on button "NEXT" at bounding box center [463, 401] width 109 height 26
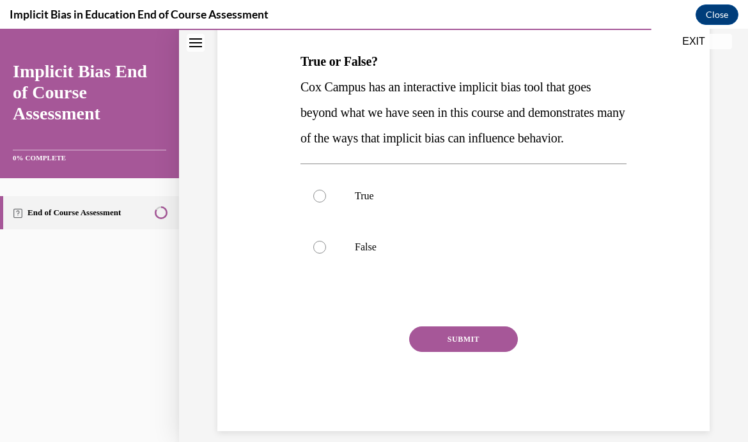
scroll to position [194, 0]
click at [325, 198] on div at bounding box center [319, 197] width 13 height 13
click at [325, 198] on input "True" at bounding box center [319, 197] width 13 height 13
radio input "true"
click at [479, 342] on button "SUBMIT" at bounding box center [463, 340] width 109 height 26
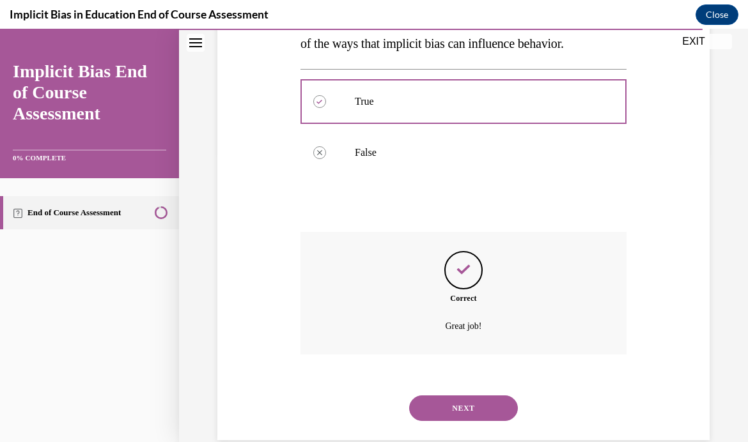
scroll to position [297, 0]
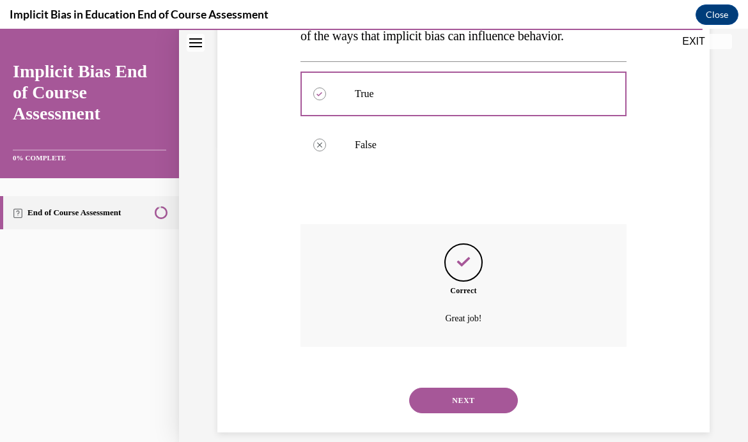
click at [466, 388] on button "NEXT" at bounding box center [463, 401] width 109 height 26
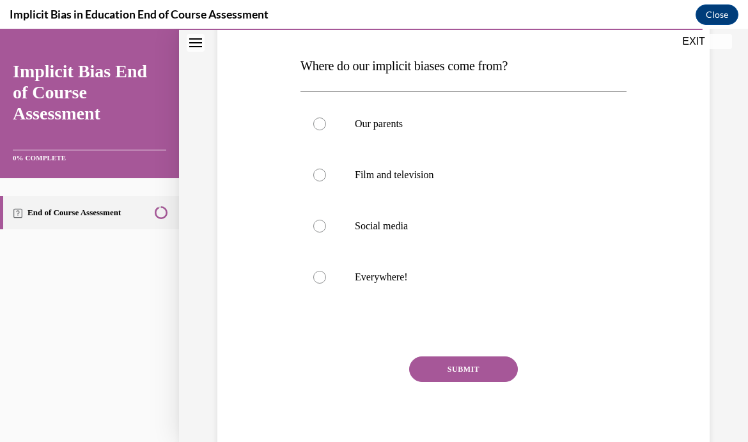
scroll to position [191, 0]
click at [331, 279] on label "Everywhere!" at bounding box center [464, 277] width 326 height 51
click at [326, 279] on input "Everywhere!" at bounding box center [319, 277] width 13 height 13
radio input "true"
click at [467, 366] on button "SUBMIT" at bounding box center [463, 370] width 109 height 26
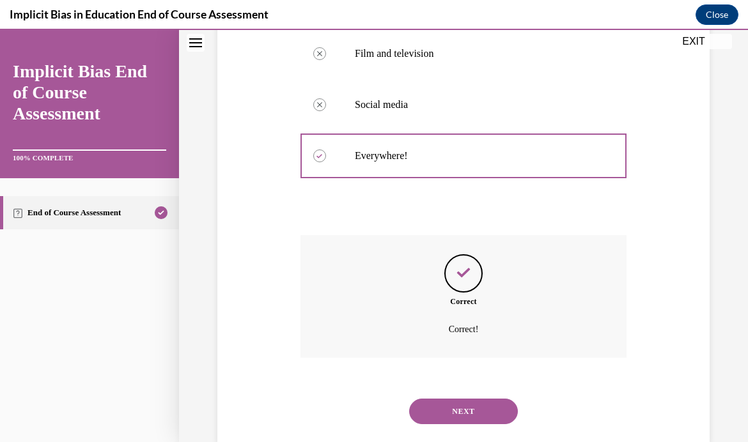
scroll to position [323, 0]
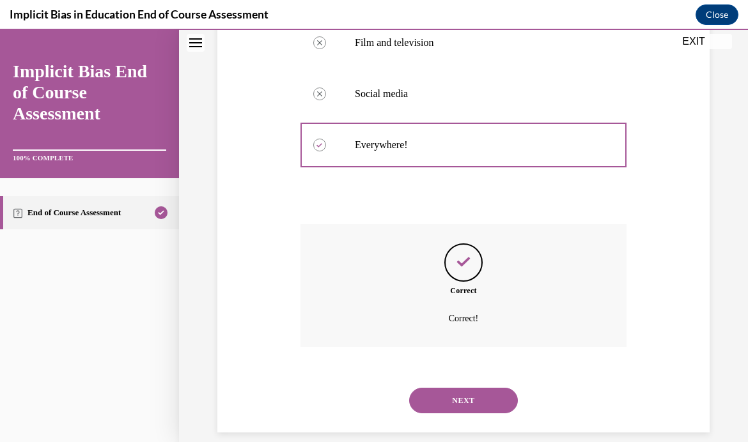
click at [446, 388] on button "NEXT" at bounding box center [463, 401] width 109 height 26
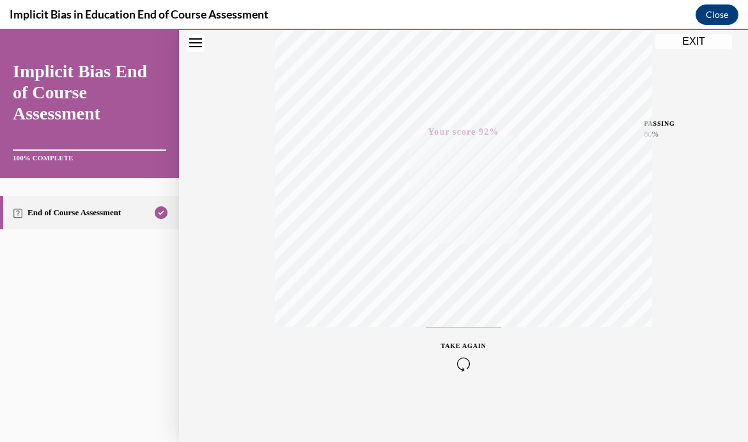
scroll to position [242, 0]
click at [721, 16] on button "Close" at bounding box center [717, 14] width 43 height 20
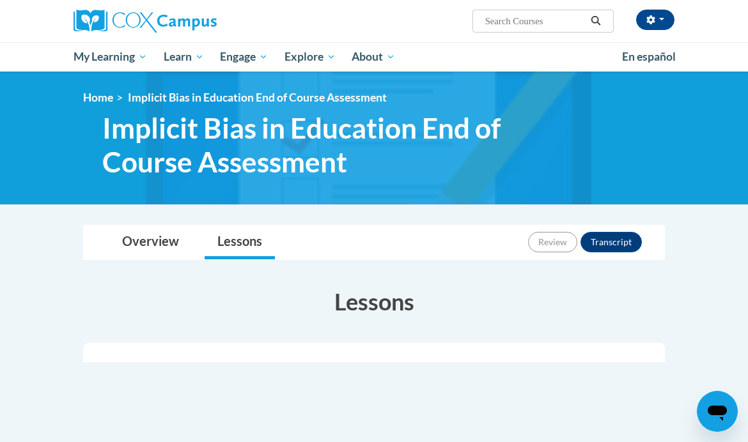
scroll to position [1, 0]
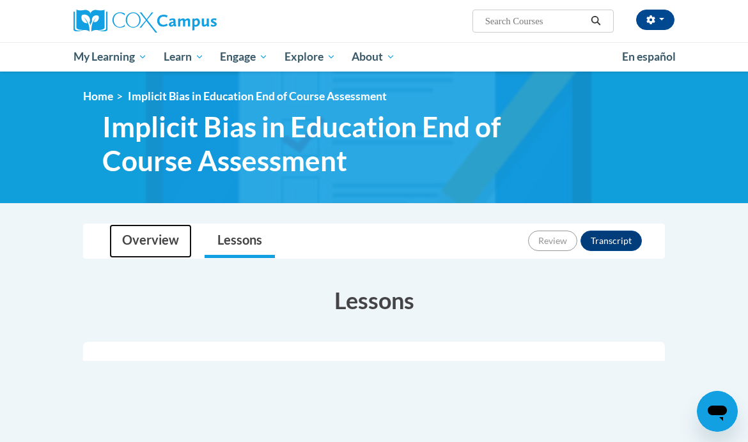
click at [159, 230] on link "Overview" at bounding box center [150, 241] width 82 height 34
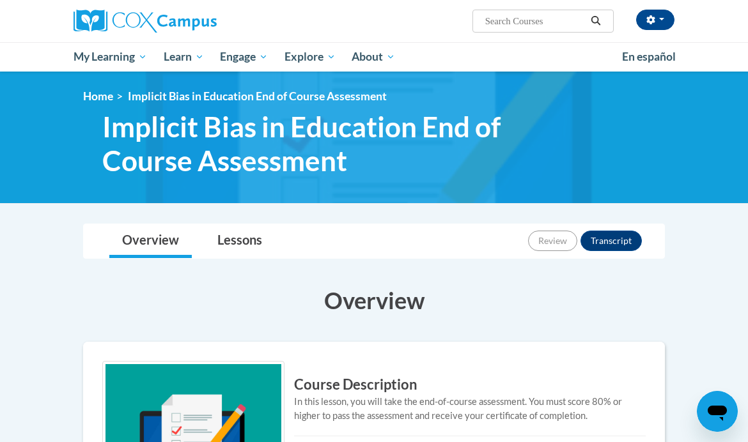
click at [135, 251] on link "Overview" at bounding box center [150, 241] width 82 height 34
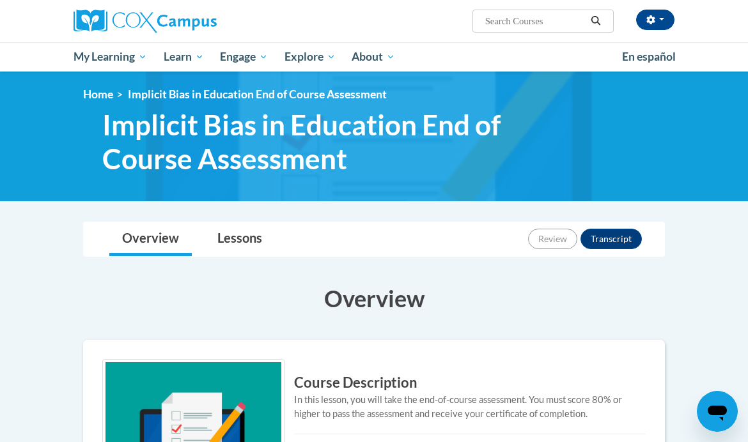
scroll to position [0, 0]
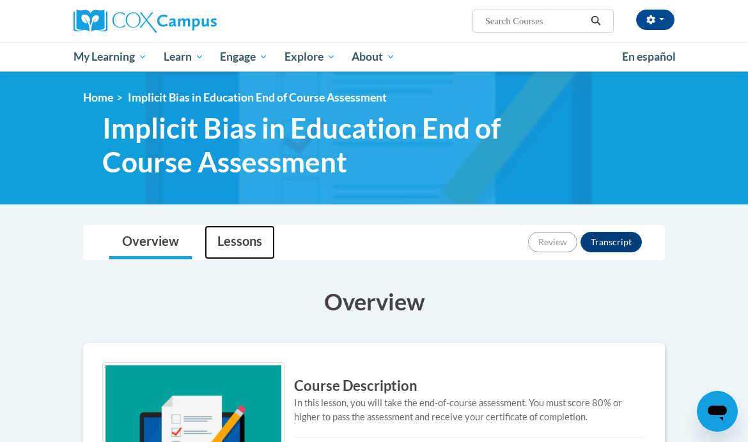
click at [244, 247] on link "Lessons" at bounding box center [240, 243] width 70 height 34
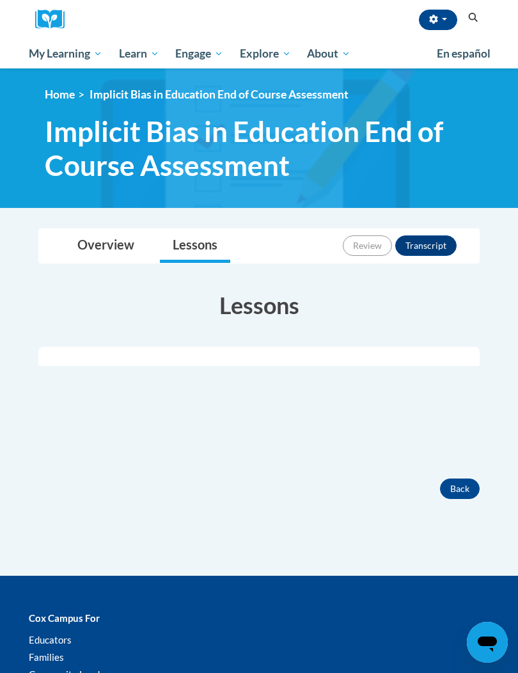
click at [435, 240] on button "Transcript" at bounding box center [425, 245] width 61 height 20
